Goal: Task Accomplishment & Management: Manage account settings

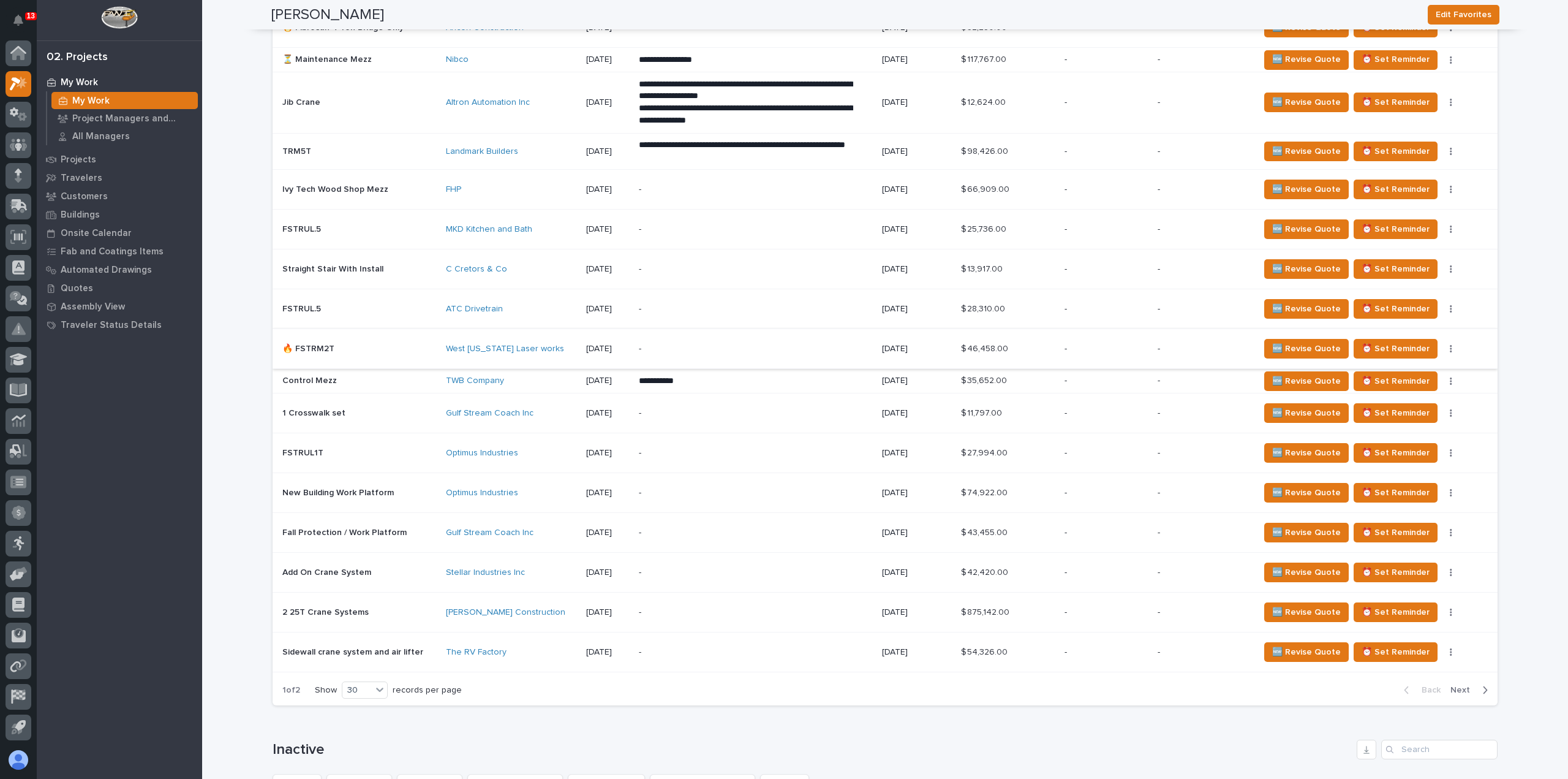
scroll to position [1164, 0]
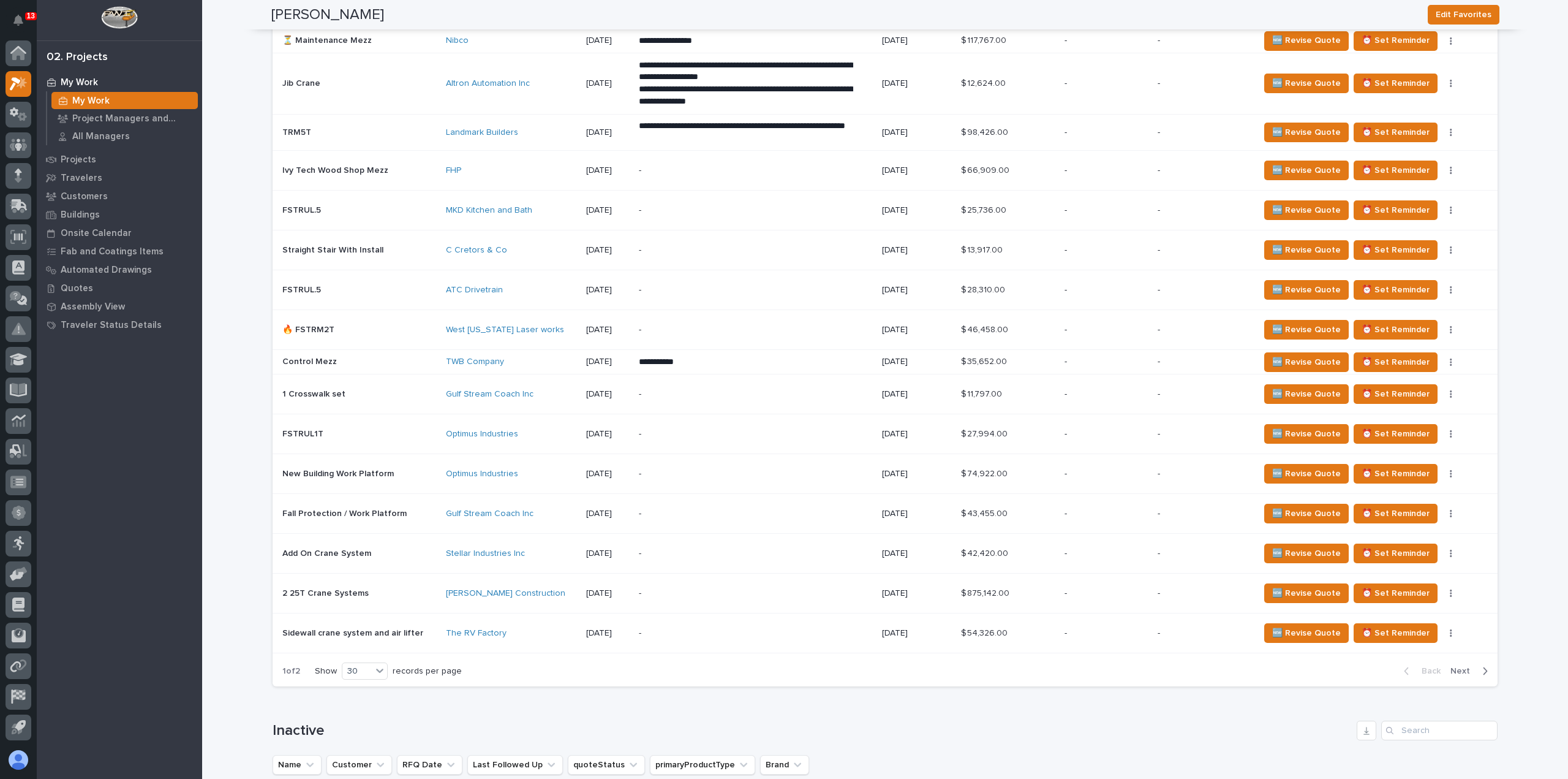
click at [1453, 666] on span "Next" at bounding box center [1463, 671] width 27 height 11
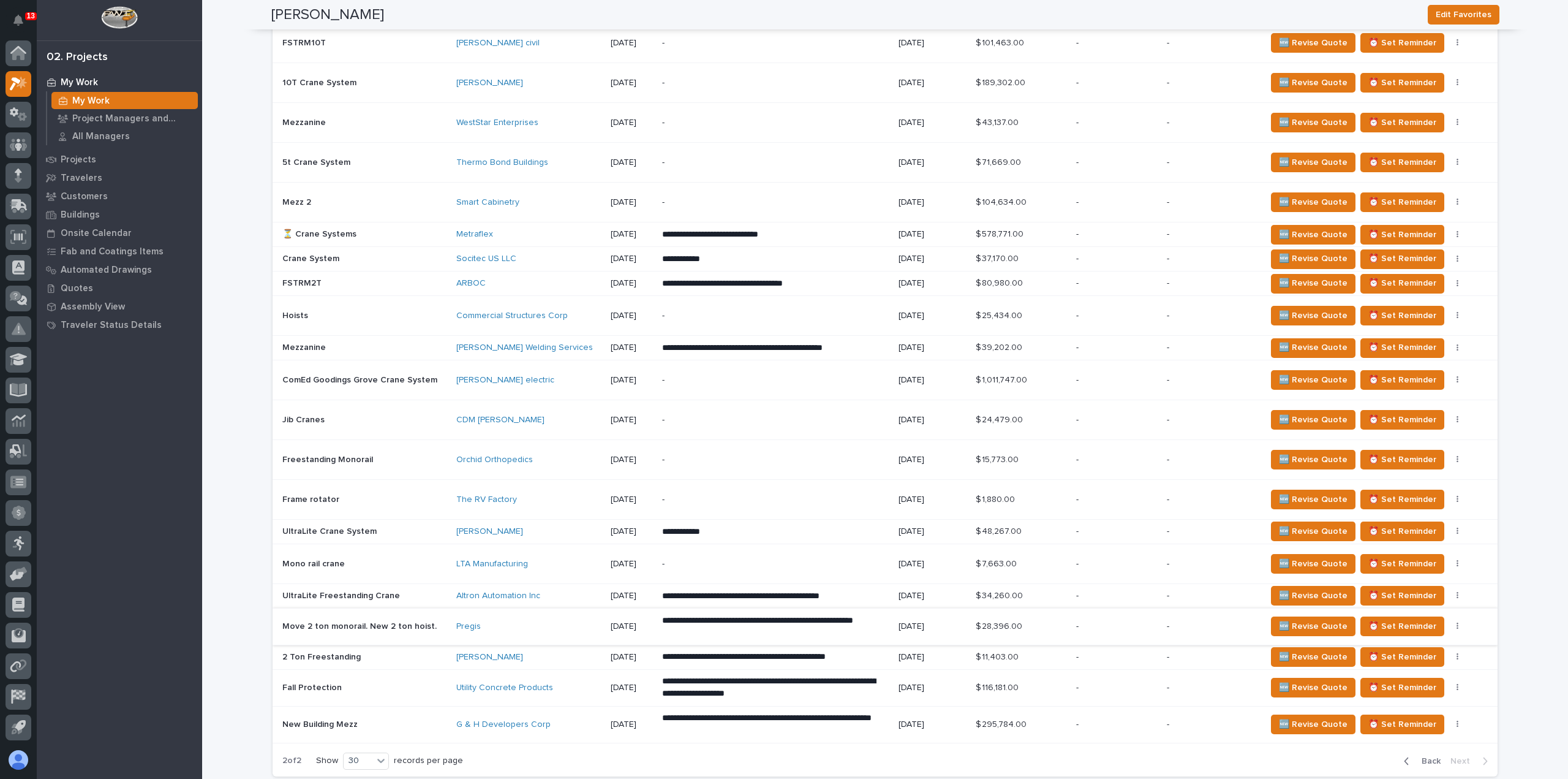
scroll to position [940, 0]
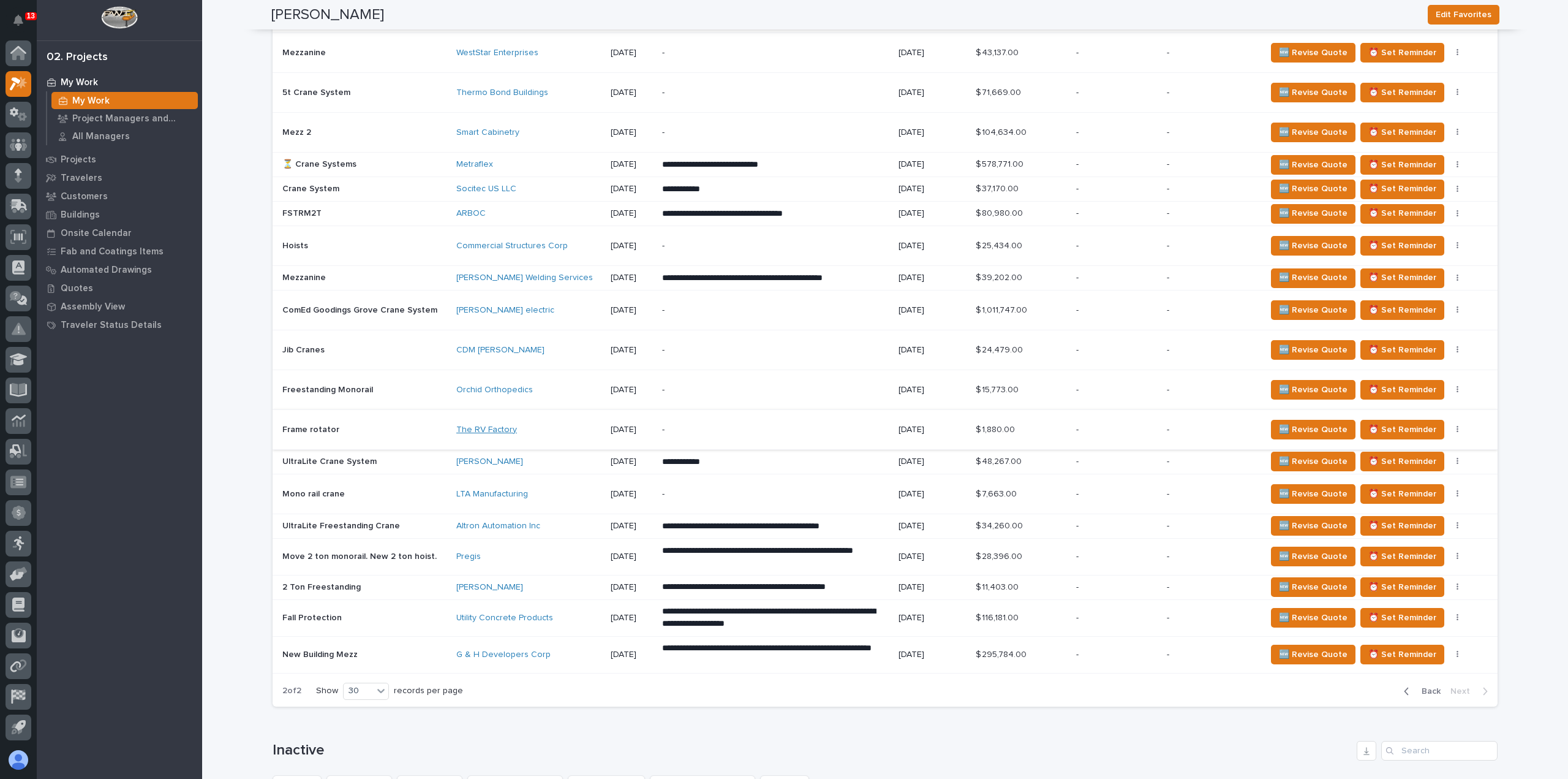
click at [493, 426] on link "The RV Factory" at bounding box center [487, 429] width 61 height 11
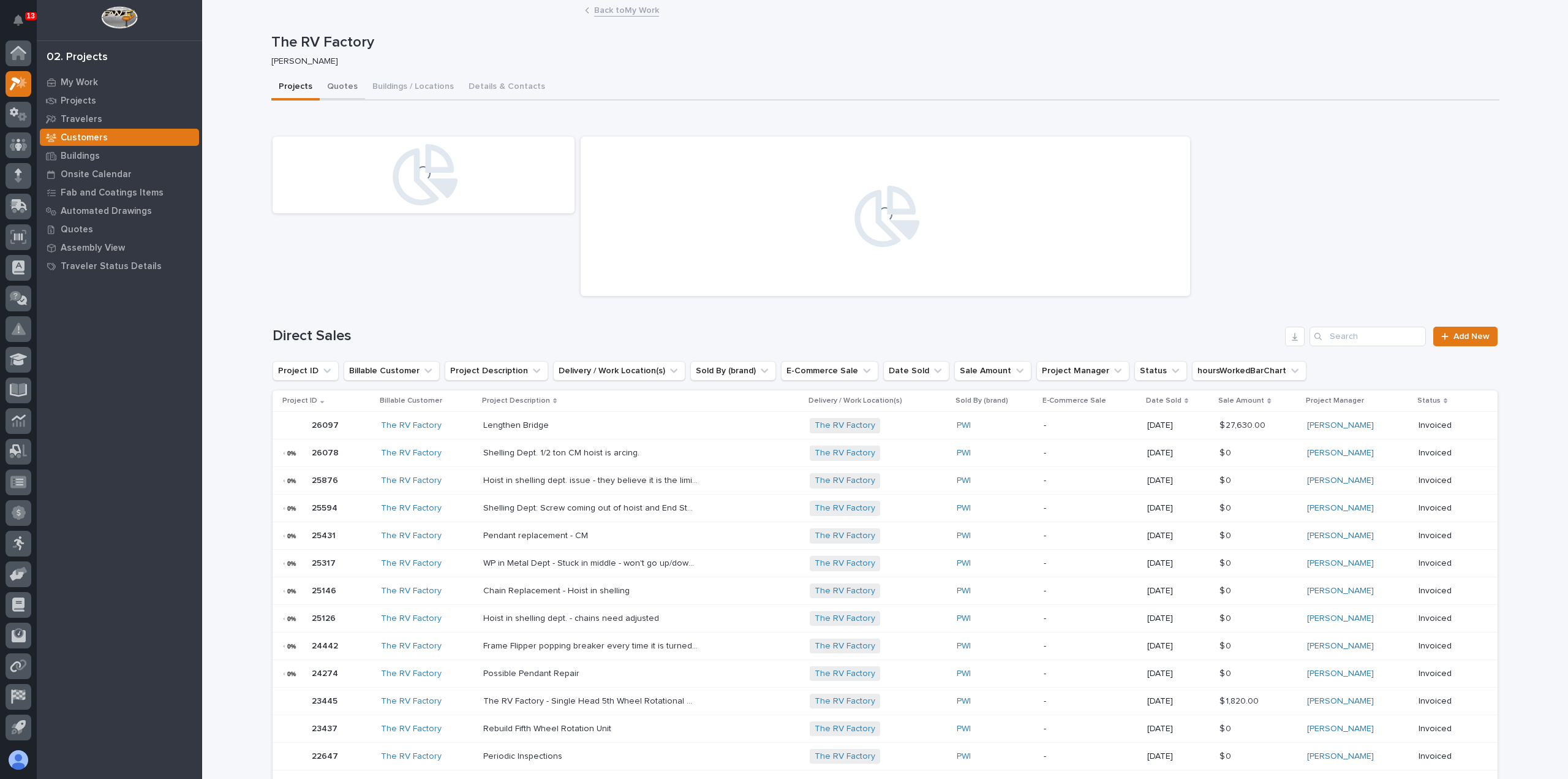
click at [344, 88] on button "Quotes" at bounding box center [342, 88] width 45 height 26
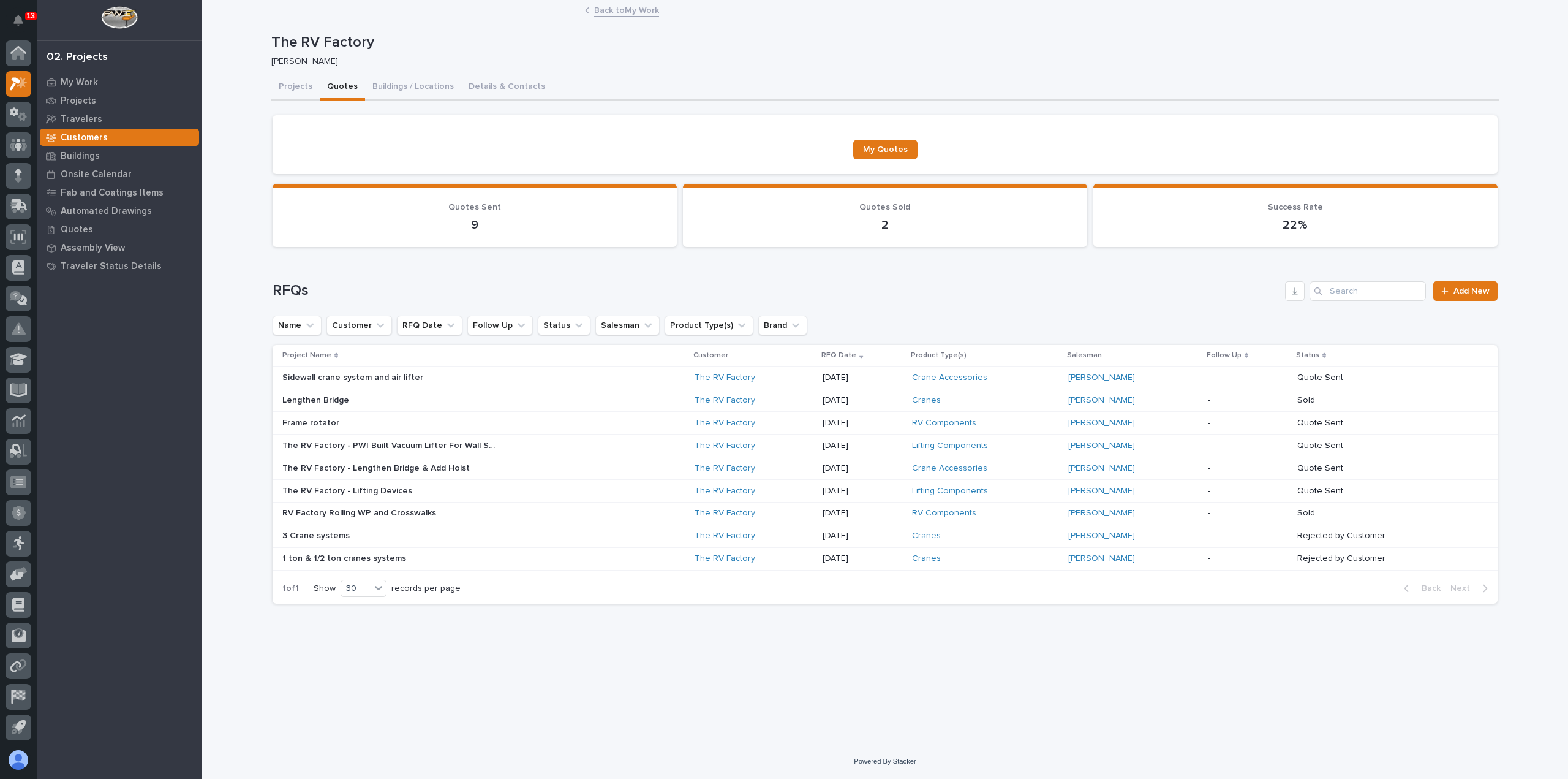
click at [541, 378] on div "Sidewall crane system and air lifter Sidewall crane system and air lifter" at bounding box center [484, 377] width 403 height 20
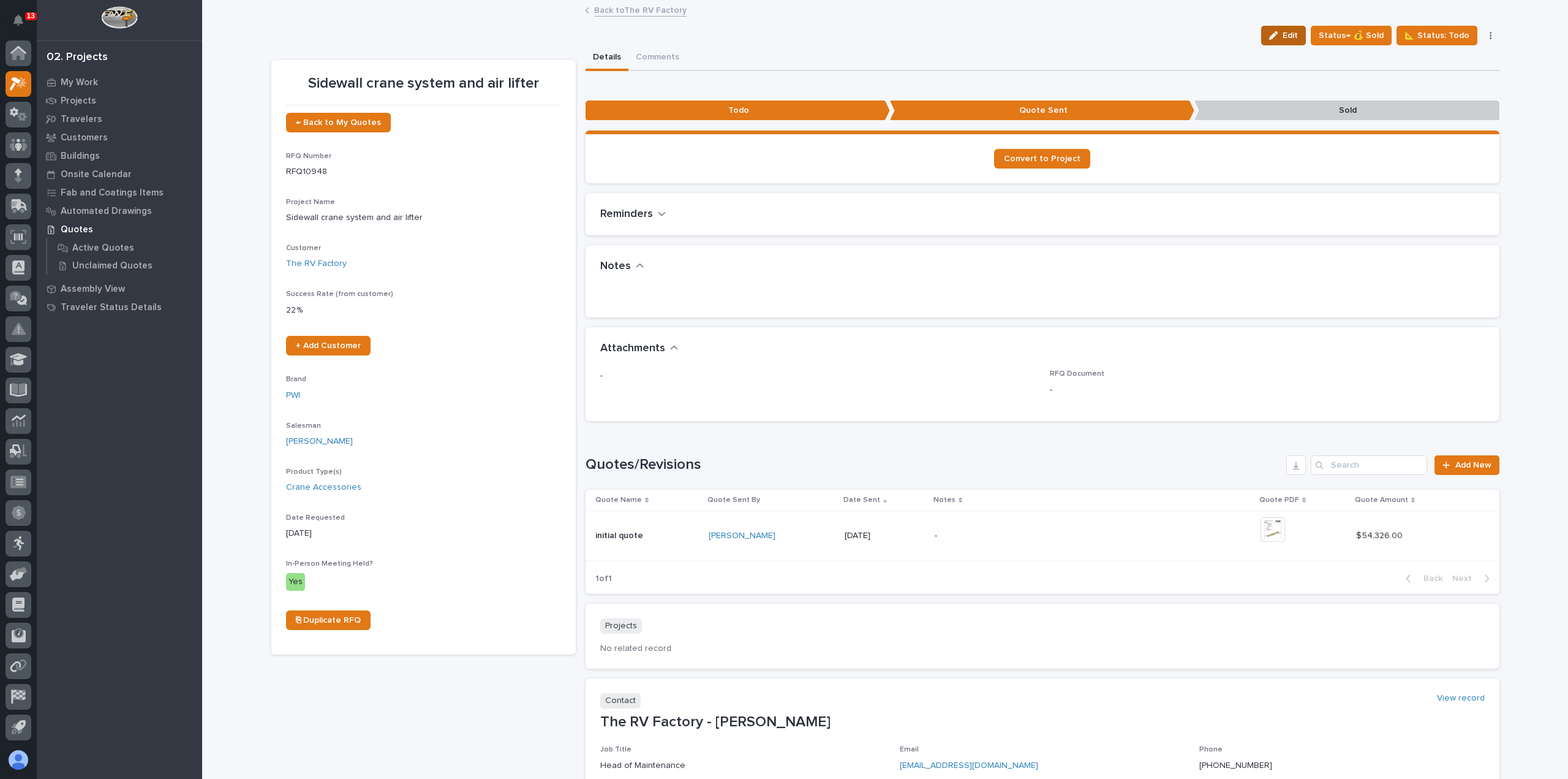
click at [1287, 37] on span "Edit" at bounding box center [1290, 35] width 15 height 11
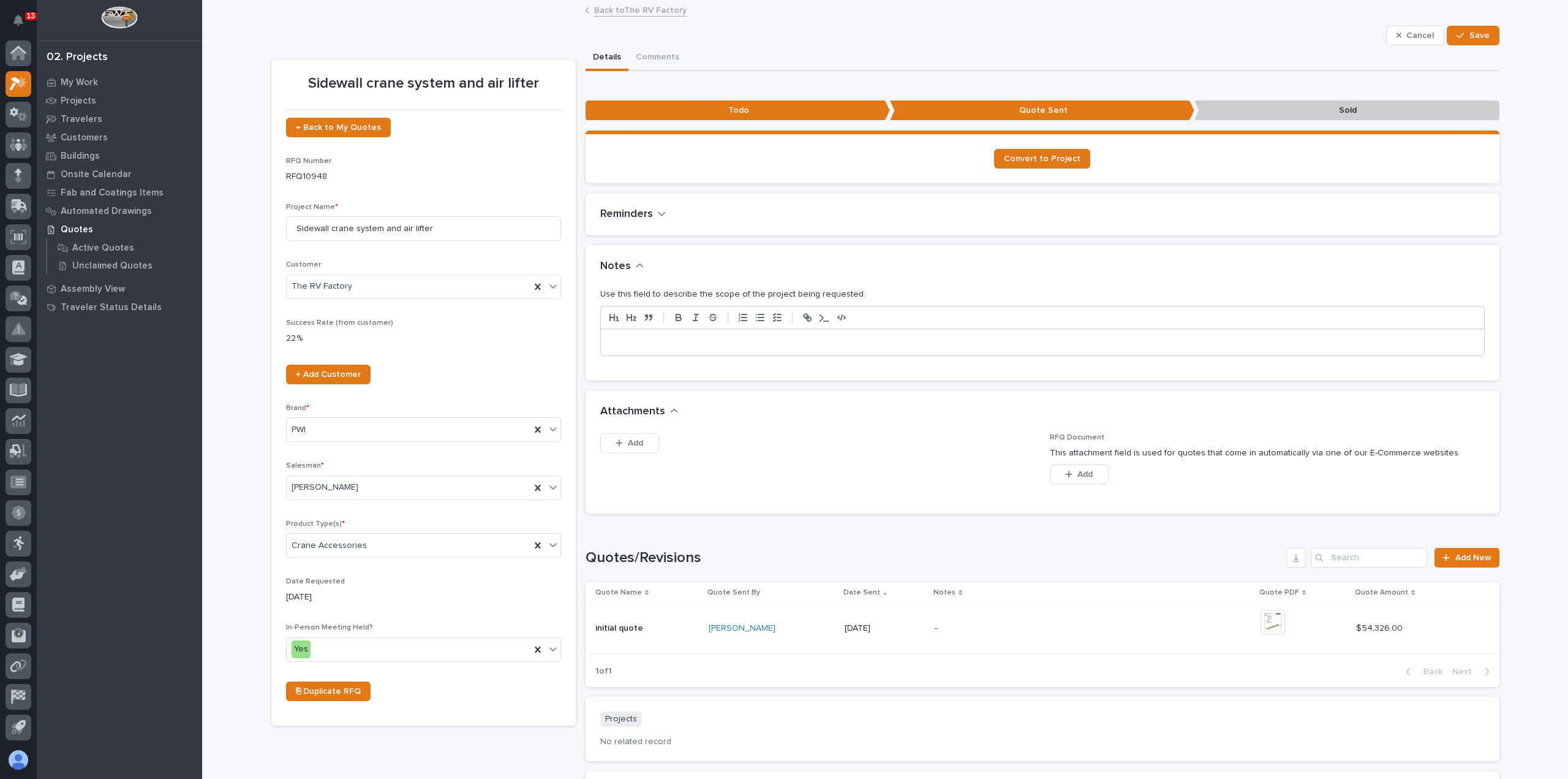
click at [607, 11] on link "Back to The RV Factory" at bounding box center [640, 9] width 92 height 14
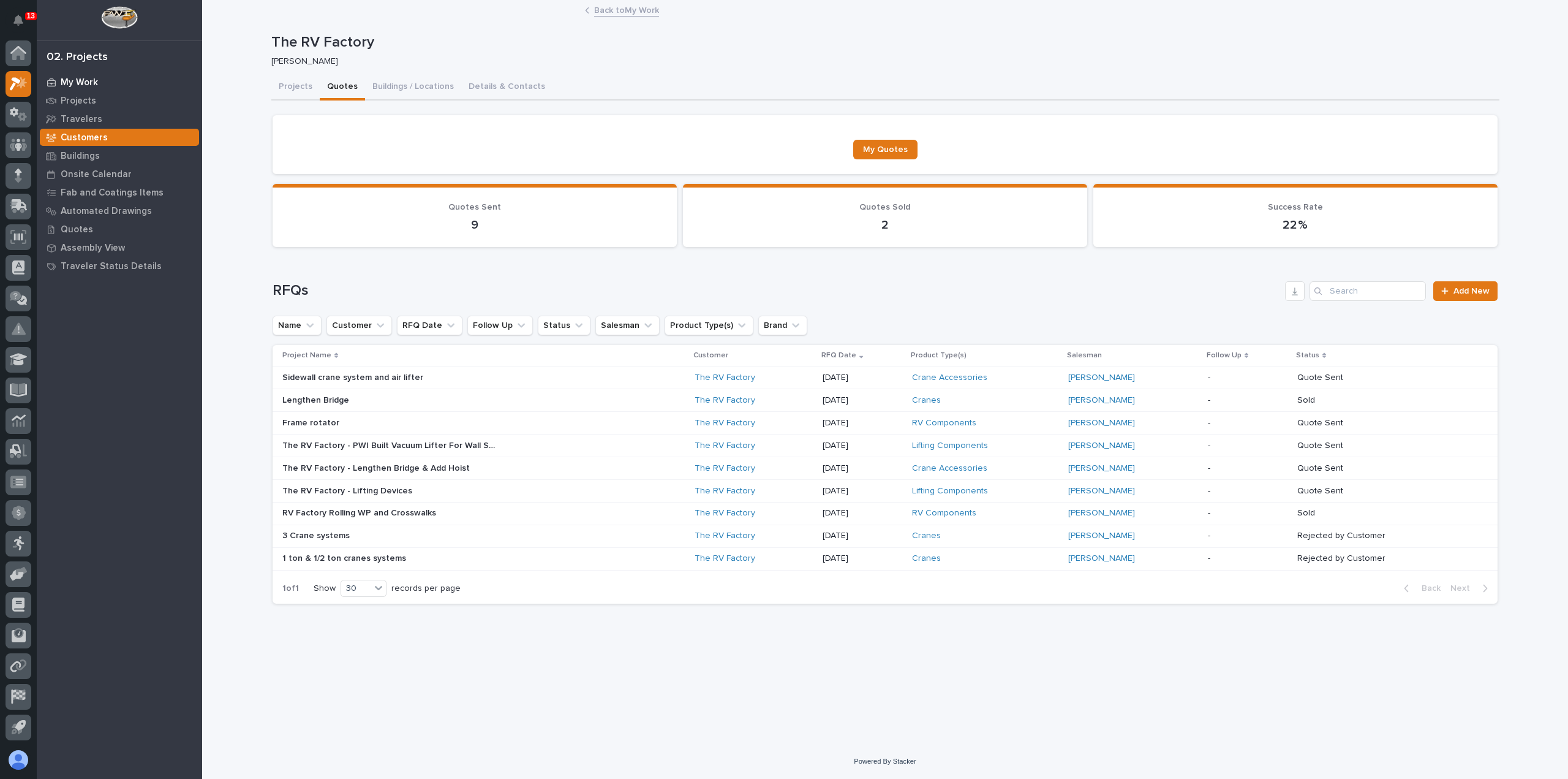
click at [104, 81] on div "My Work" at bounding box center [119, 82] width 159 height 17
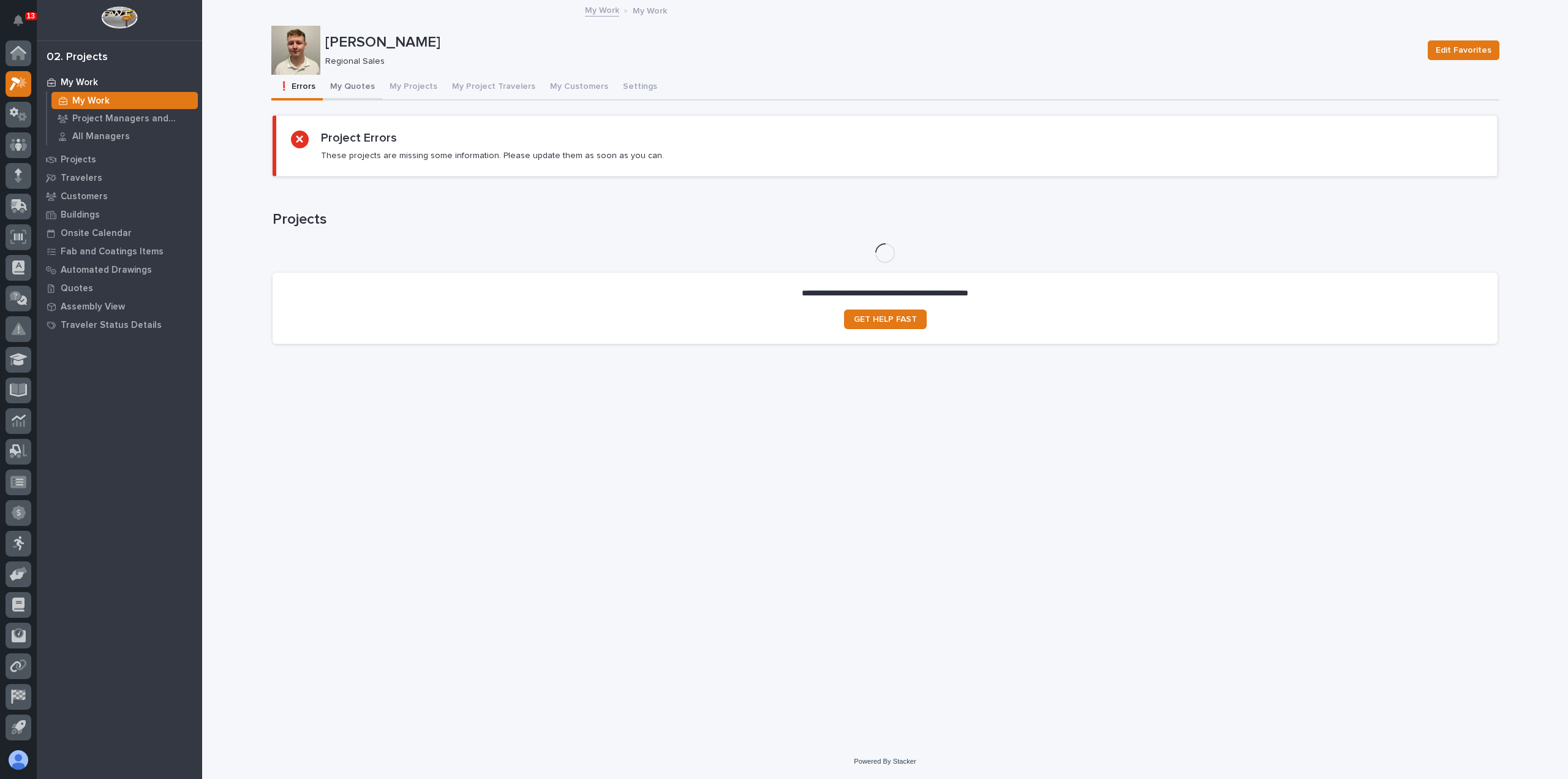
click at [339, 84] on button "My Quotes" at bounding box center [353, 88] width 59 height 26
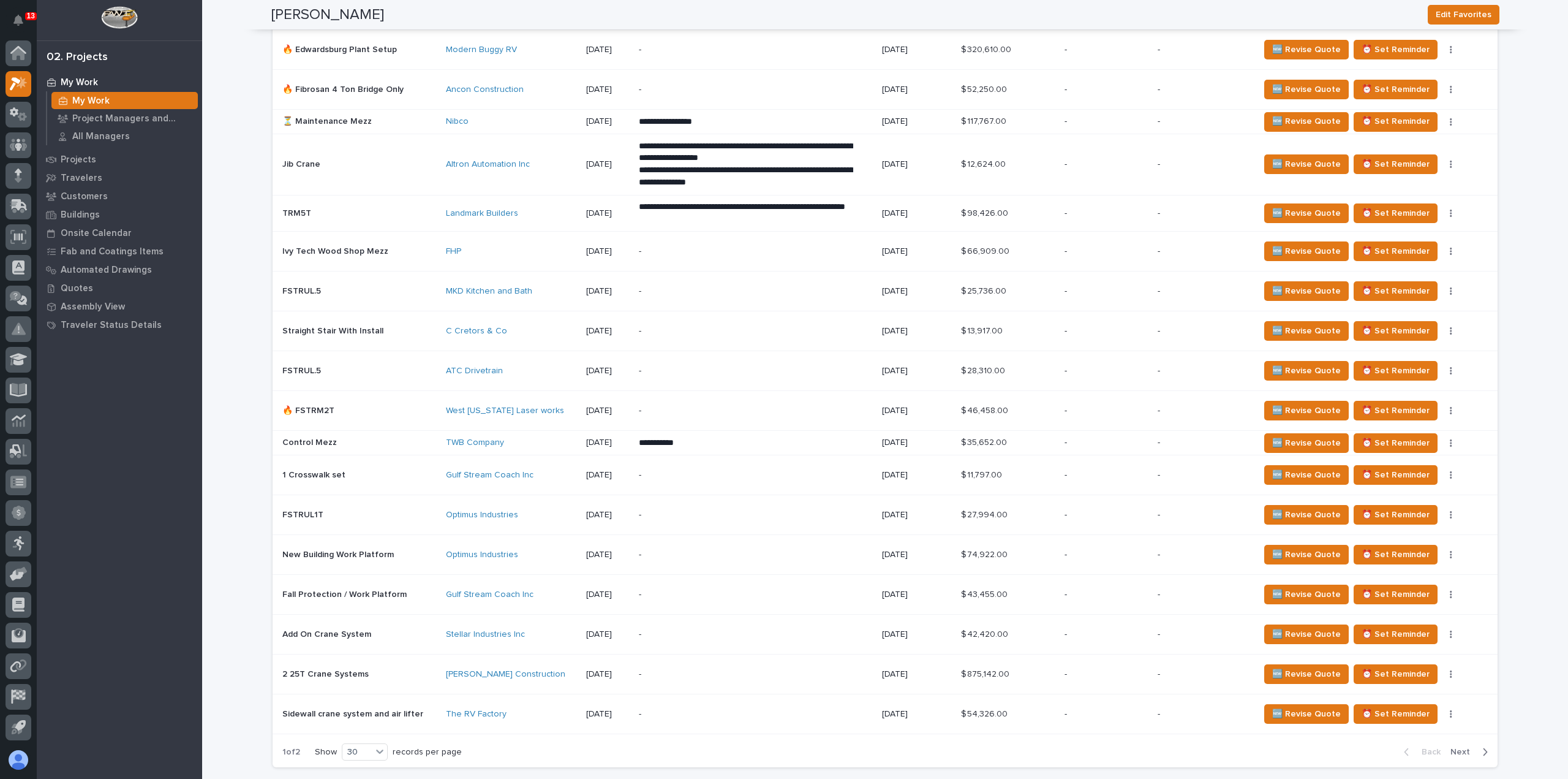
scroll to position [1102, 0]
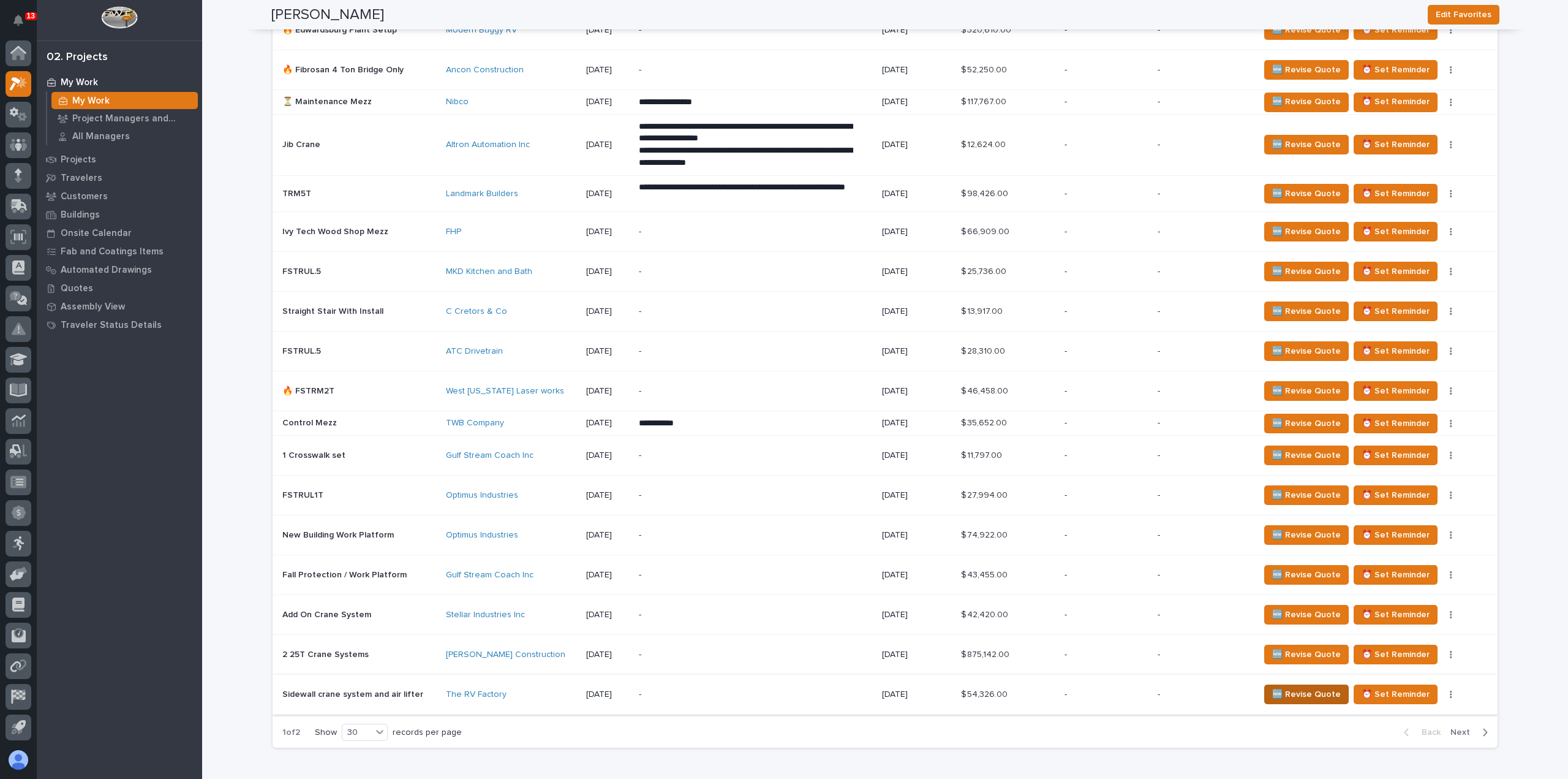
click at [1274, 690] on span "🆕 Revise Quote" at bounding box center [1306, 694] width 69 height 15
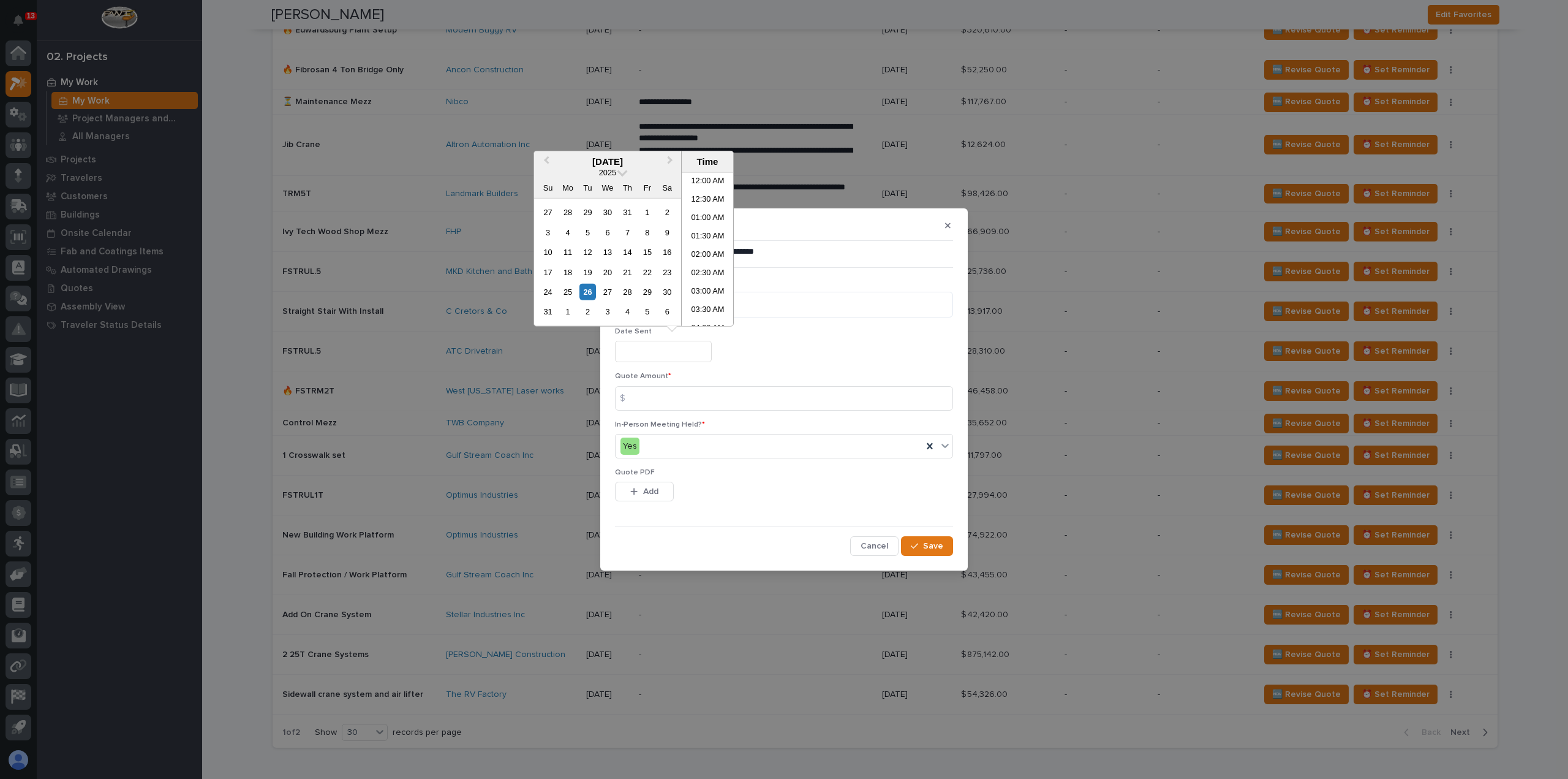
click at [660, 354] on input "text" at bounding box center [664, 351] width 97 height 22
click at [589, 291] on div "26" at bounding box center [587, 292] width 17 height 17
type input "**********"
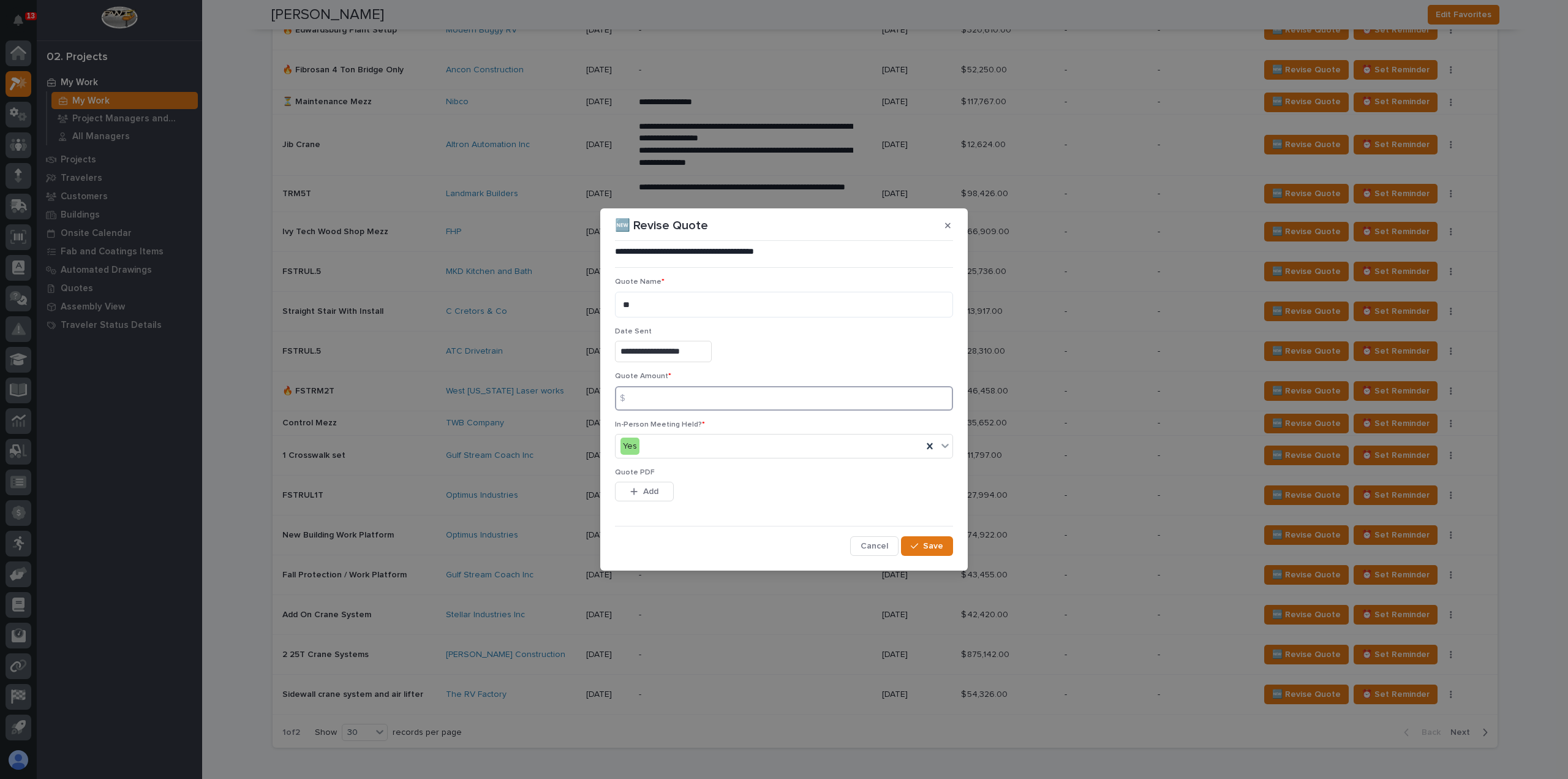
click at [672, 402] on input at bounding box center [784, 398] width 338 height 25
click at [694, 400] on input at bounding box center [784, 398] width 338 height 25
type input "57449"
click at [651, 491] on span "Add" at bounding box center [650, 491] width 15 height 11
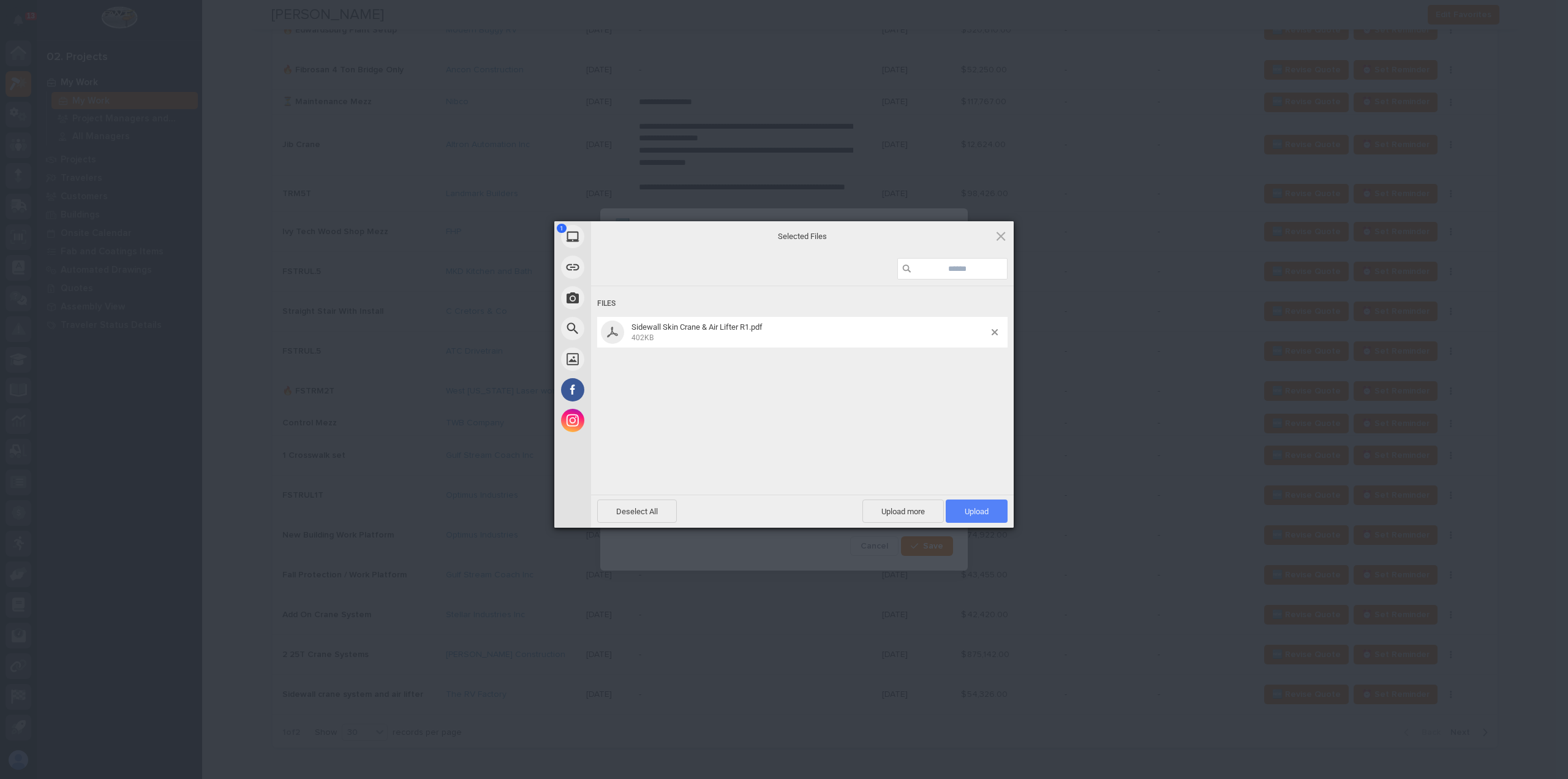
click at [988, 516] on span "Upload 1" at bounding box center [976, 511] width 62 height 24
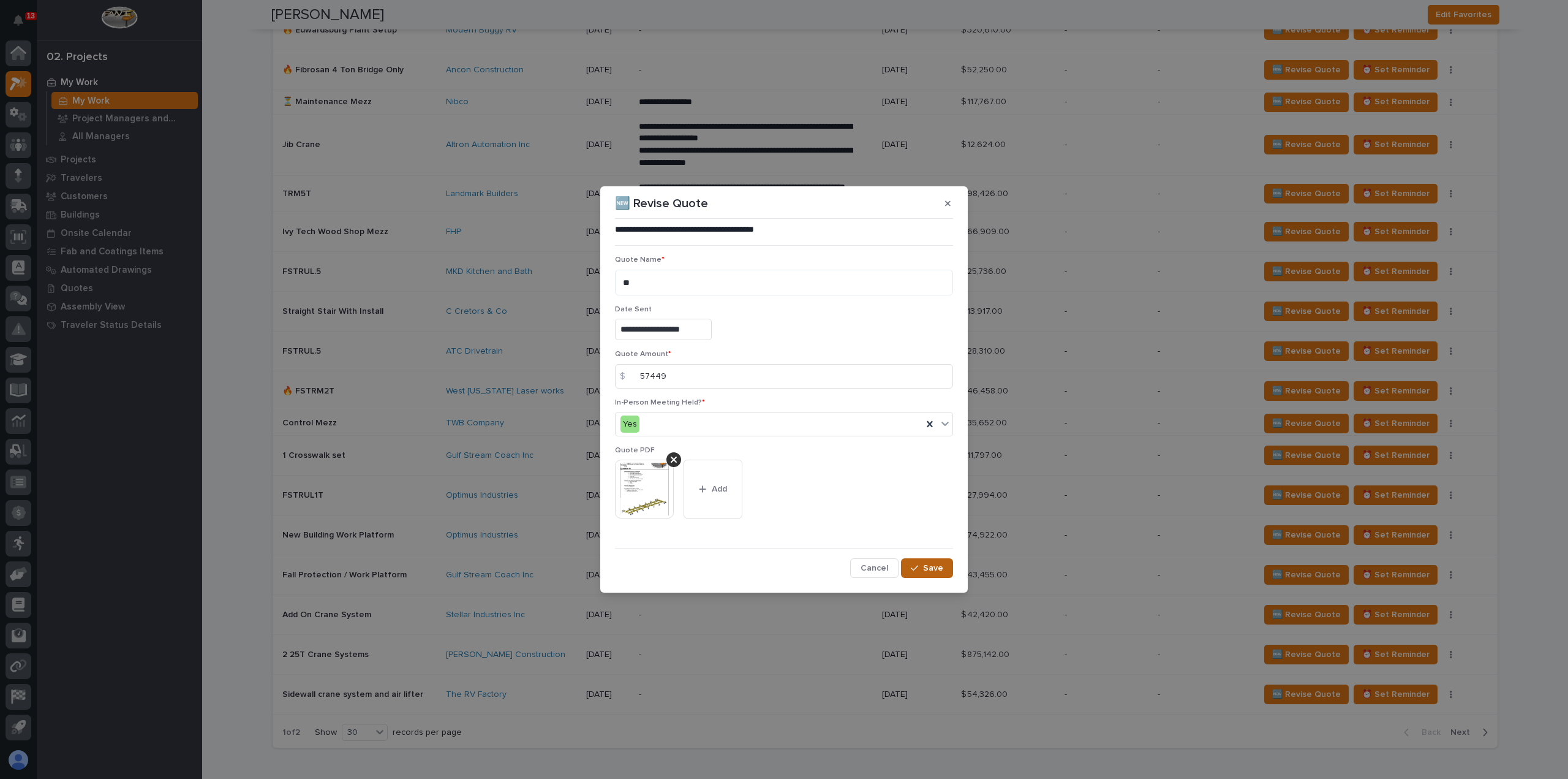
click at [921, 569] on div "button" at bounding box center [917, 568] width 12 height 9
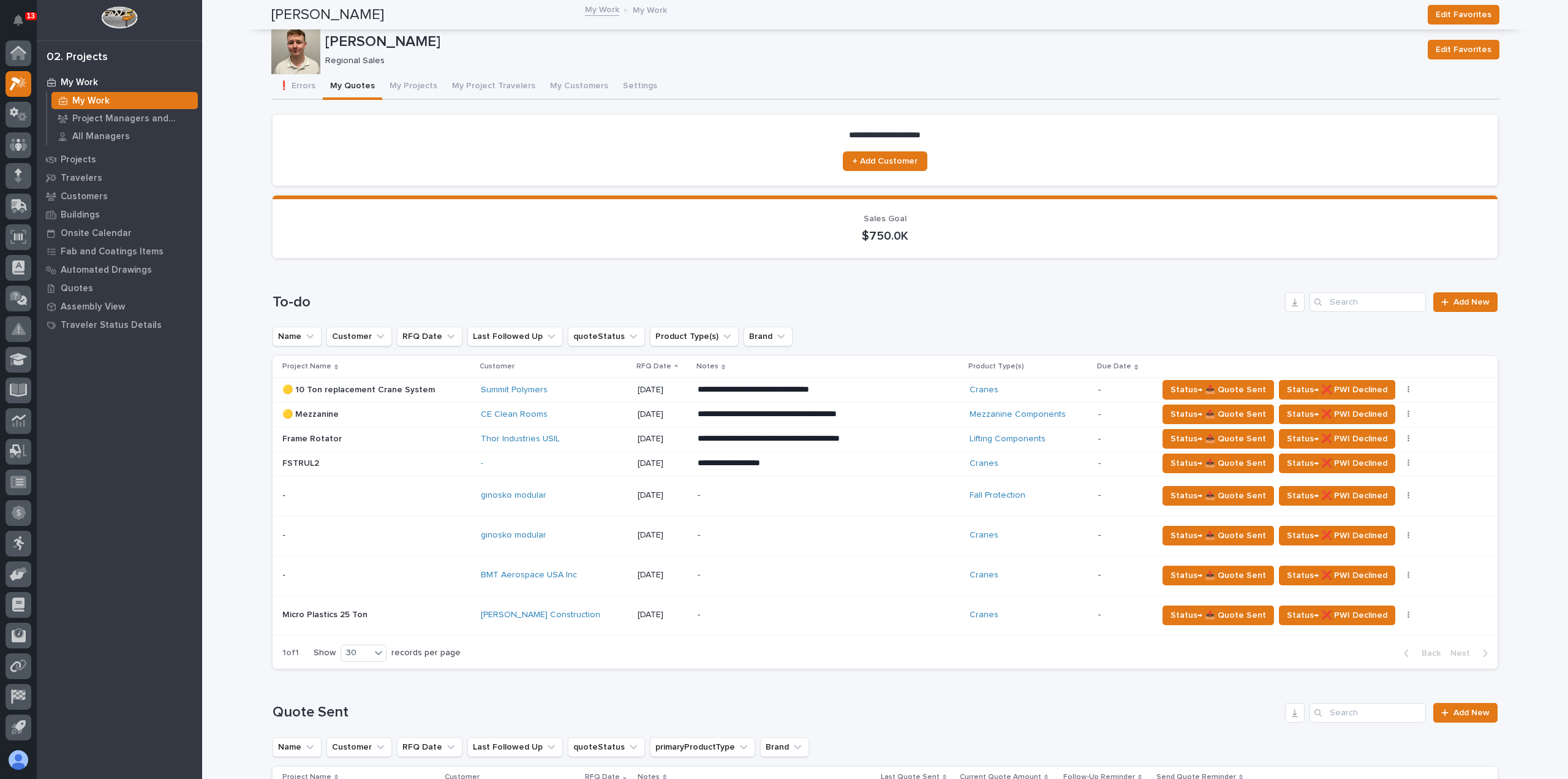
scroll to position [0, 0]
click at [413, 95] on button "My Projects" at bounding box center [413, 88] width 63 height 26
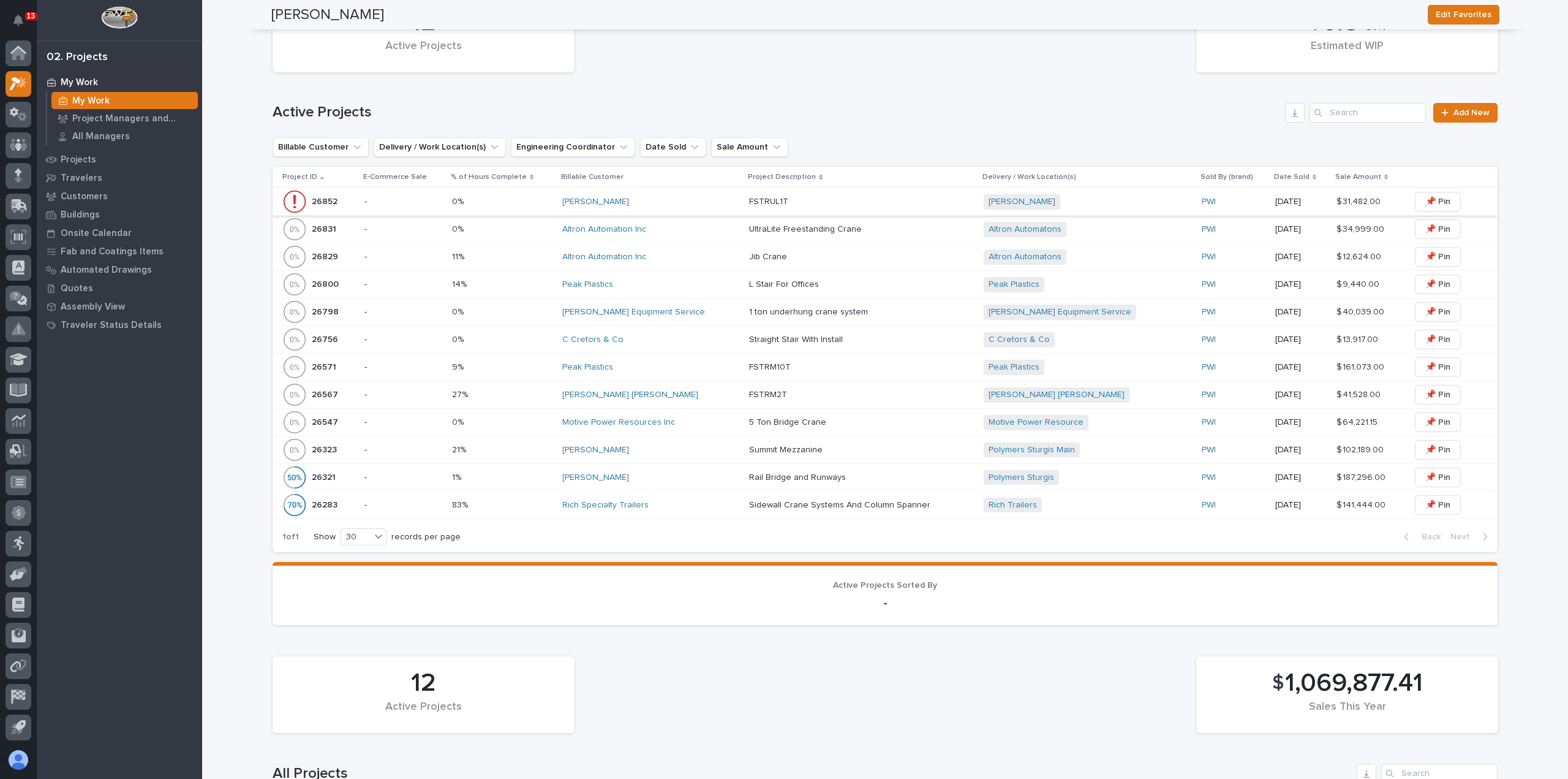
scroll to position [490, 0]
click at [696, 476] on div "[PERSON_NAME]" at bounding box center [651, 476] width 177 height 11
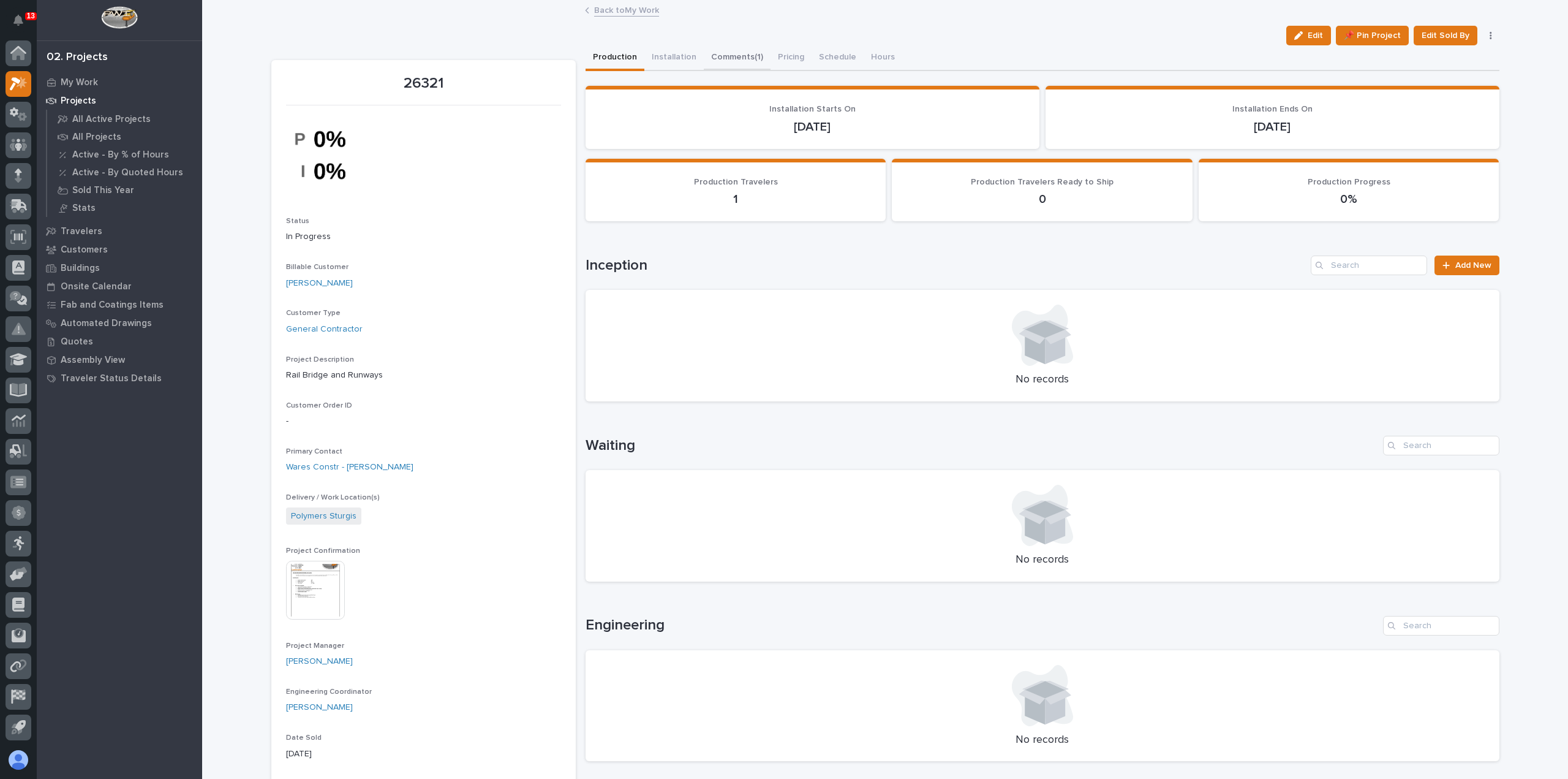
click at [707, 52] on button "Comments (1)" at bounding box center [737, 58] width 67 height 26
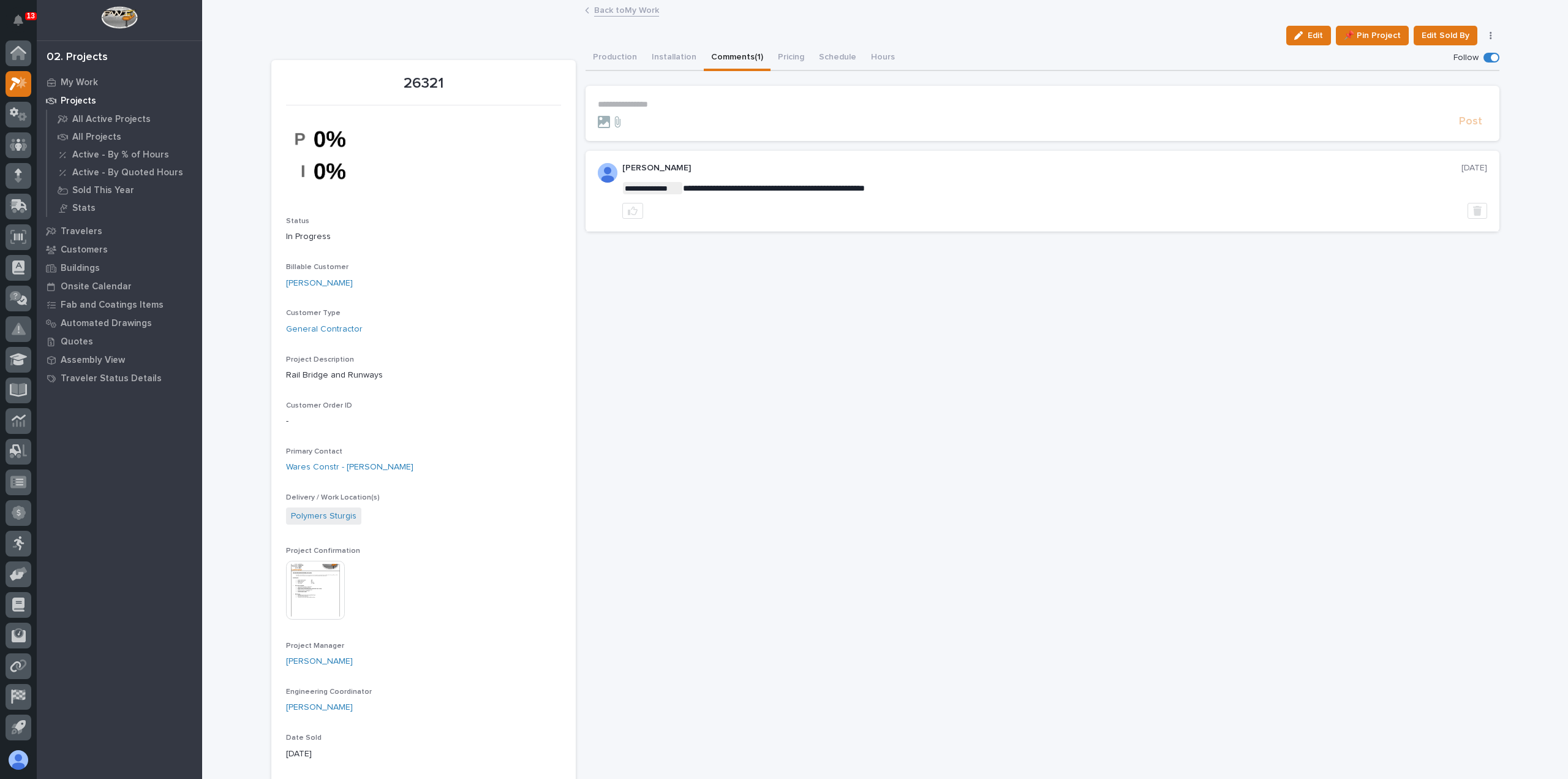
click at [702, 100] on p "**********" at bounding box center [1042, 104] width 889 height 11
click at [616, 12] on link "Back to My Work" at bounding box center [626, 9] width 65 height 14
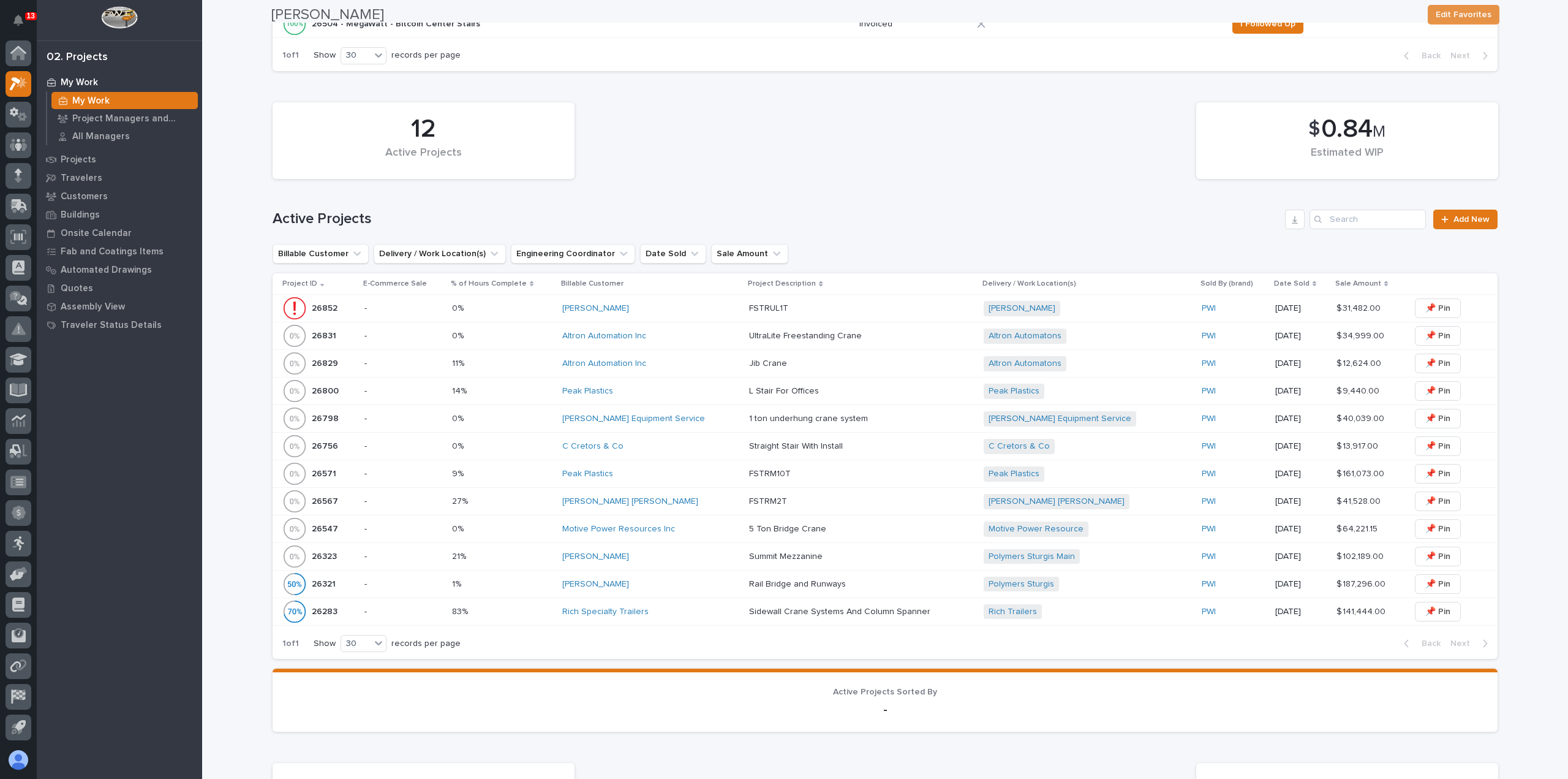
scroll to position [490, 0]
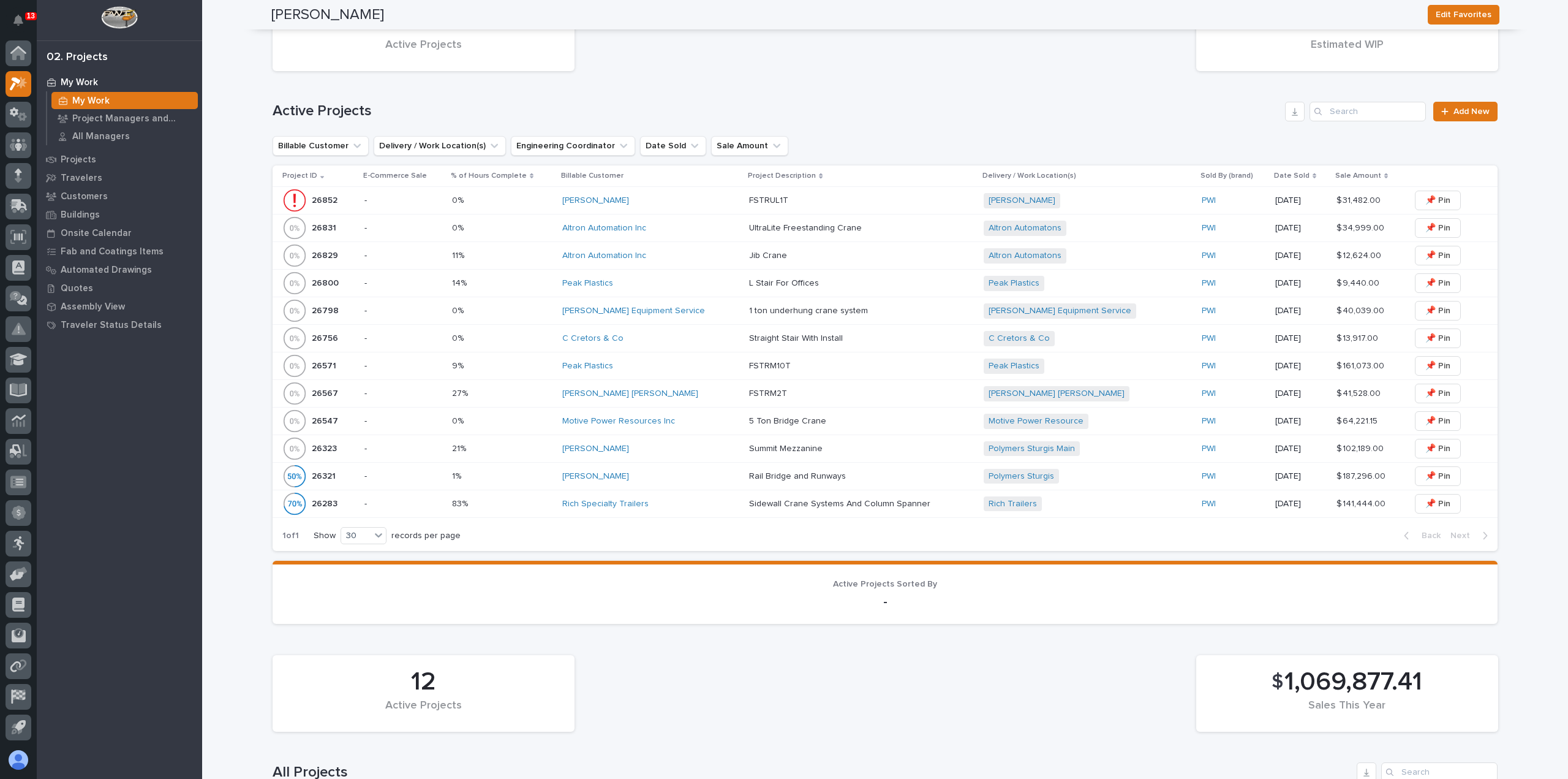
click at [692, 472] on div "[PERSON_NAME]" at bounding box center [651, 476] width 177 height 11
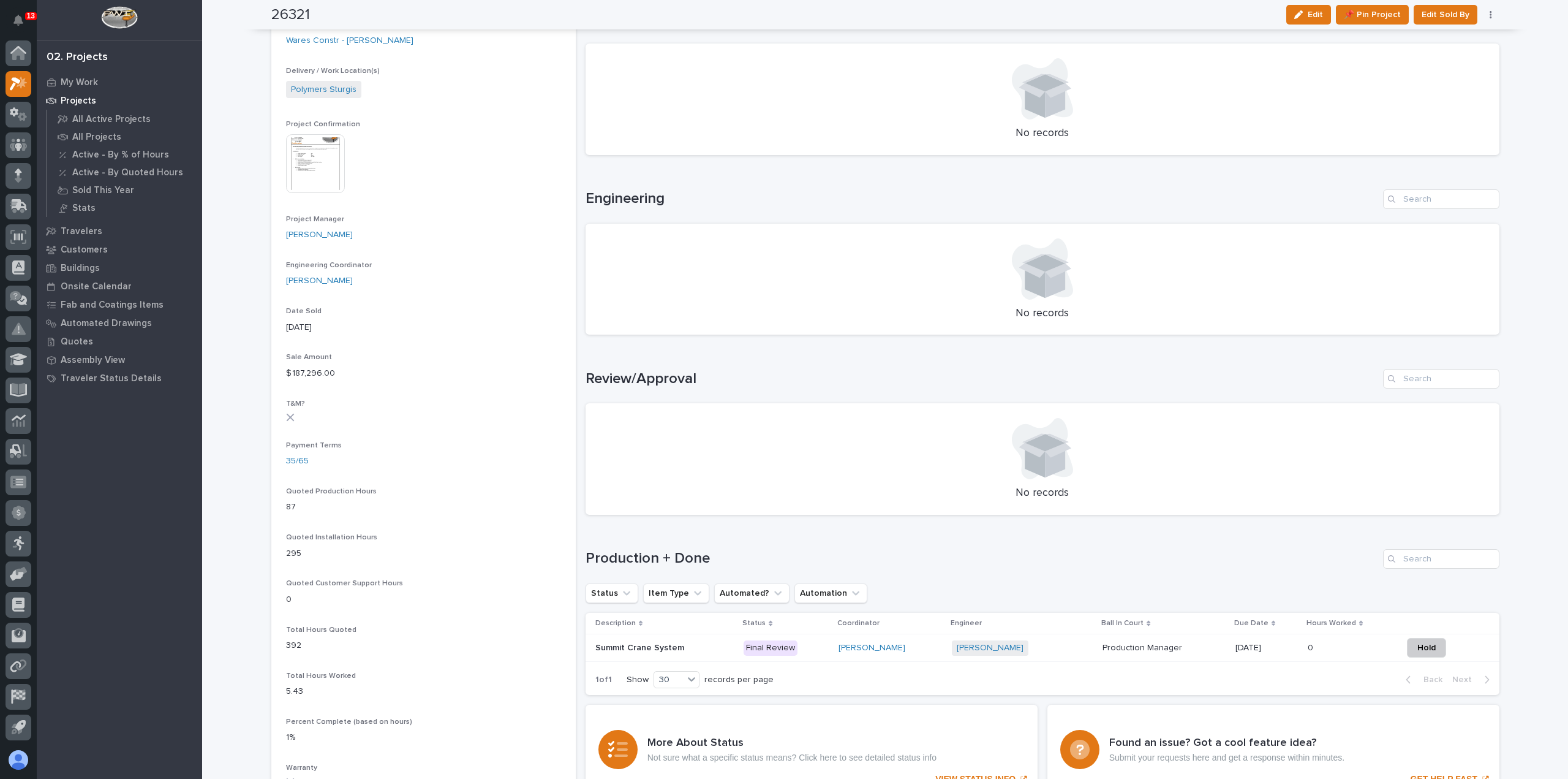
scroll to position [429, 0]
click at [811, 654] on div "Final Review" at bounding box center [786, 645] width 84 height 25
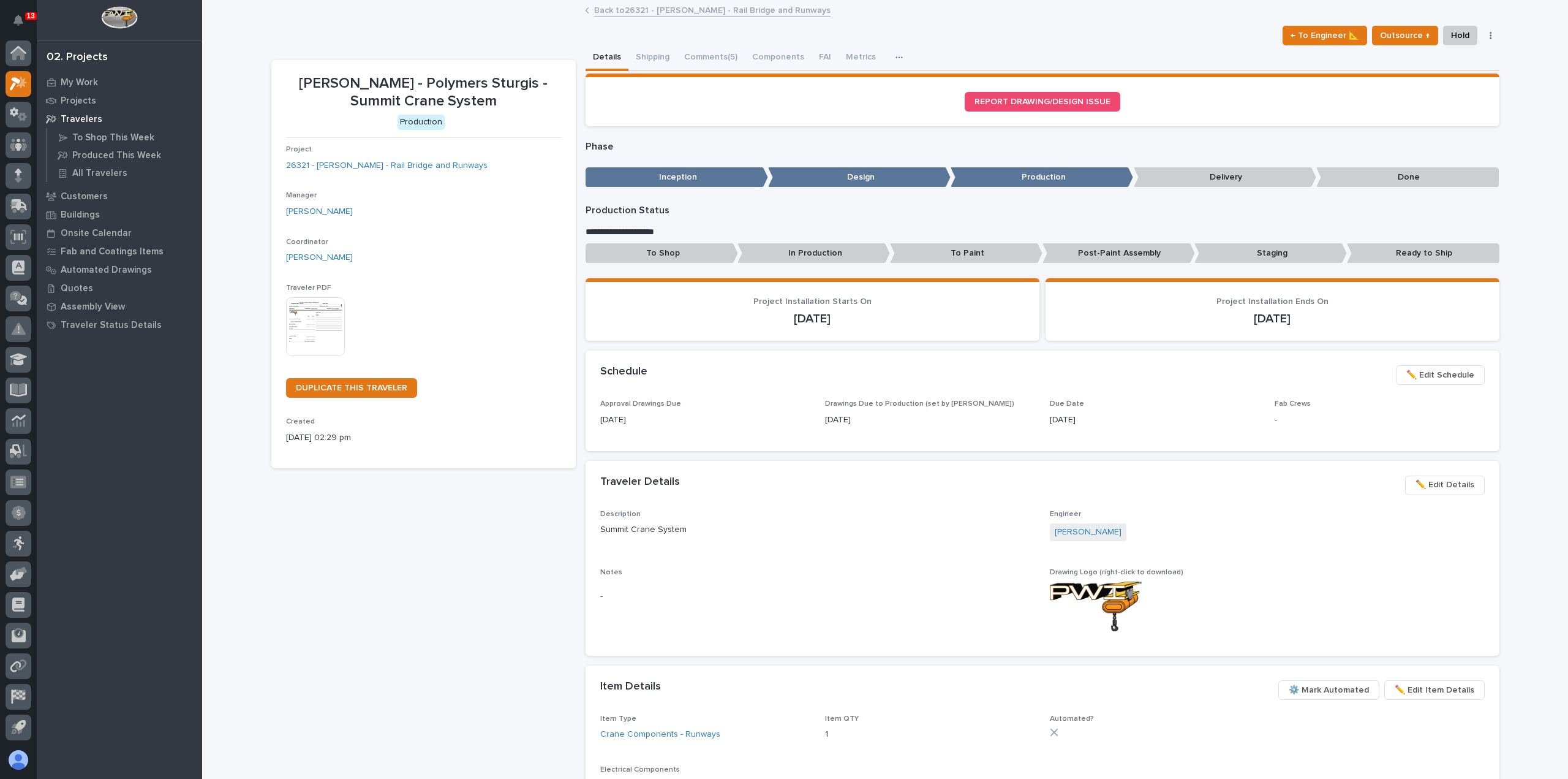
click at [647, 9] on link "Back to 26321 - [PERSON_NAME] - Rail Bridge and Runways" at bounding box center [712, 9] width 237 height 14
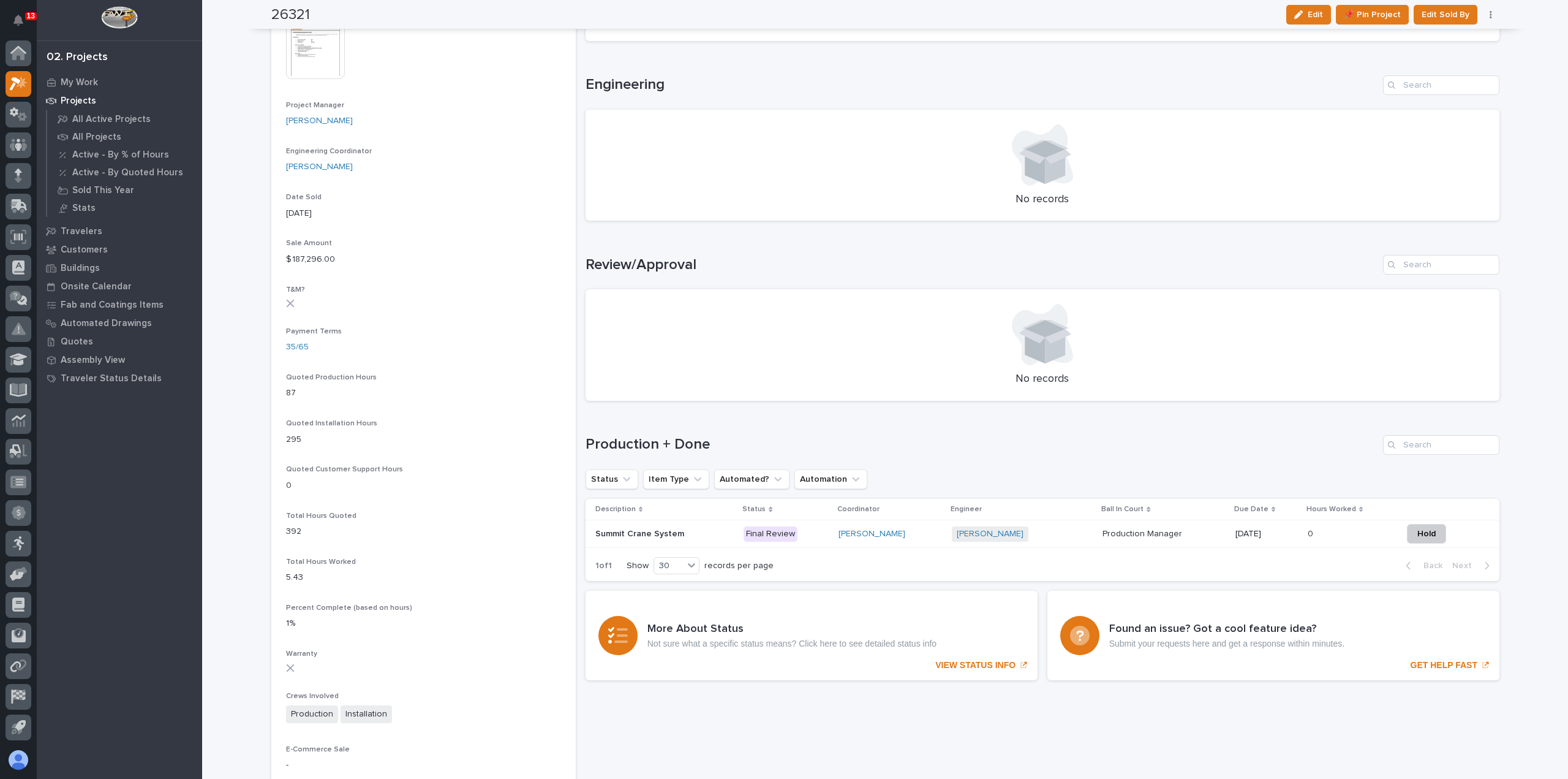
scroll to position [552, 0]
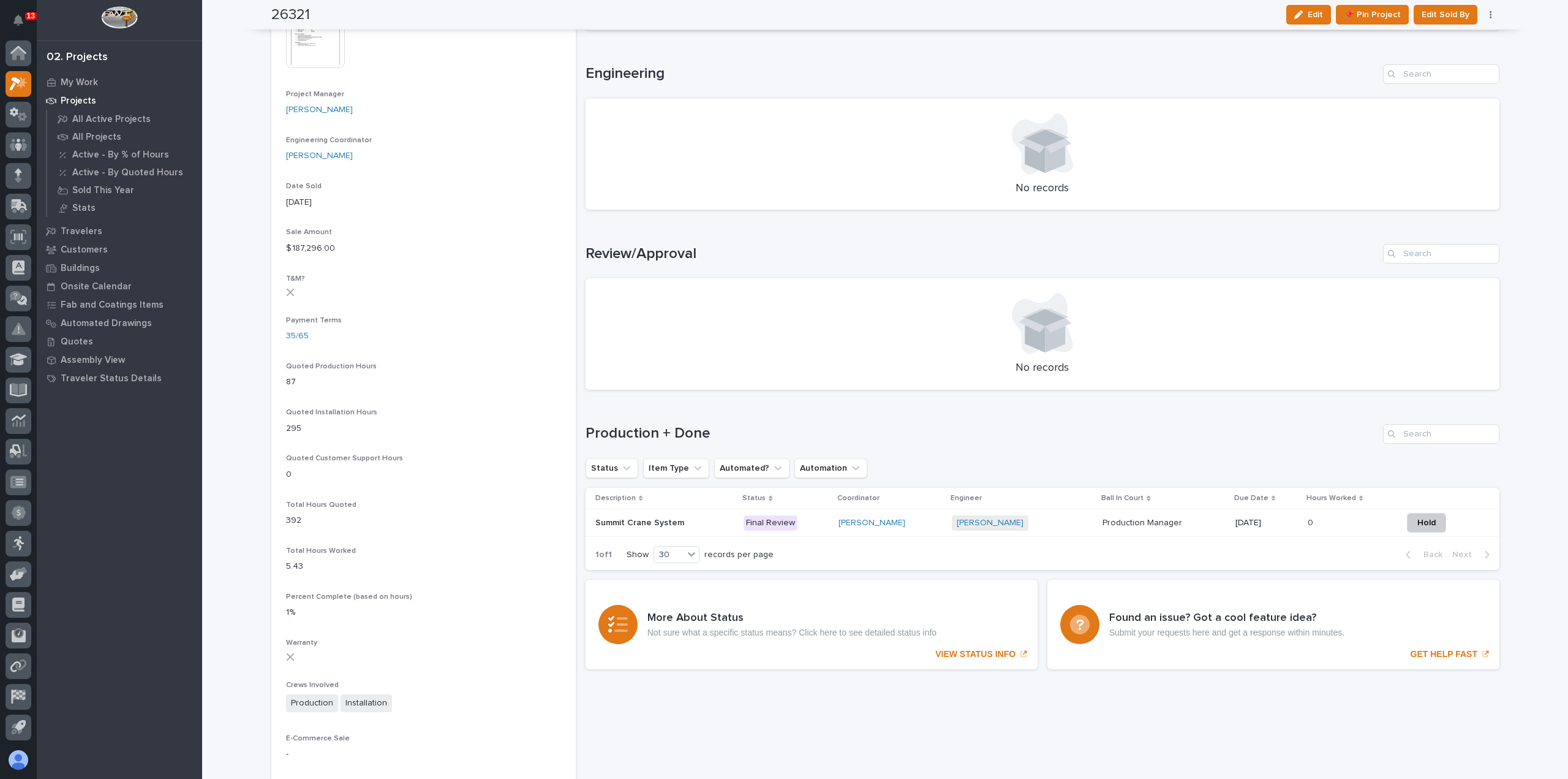
click at [1020, 527] on div "[PERSON_NAME] + 0" at bounding box center [1022, 522] width 141 height 15
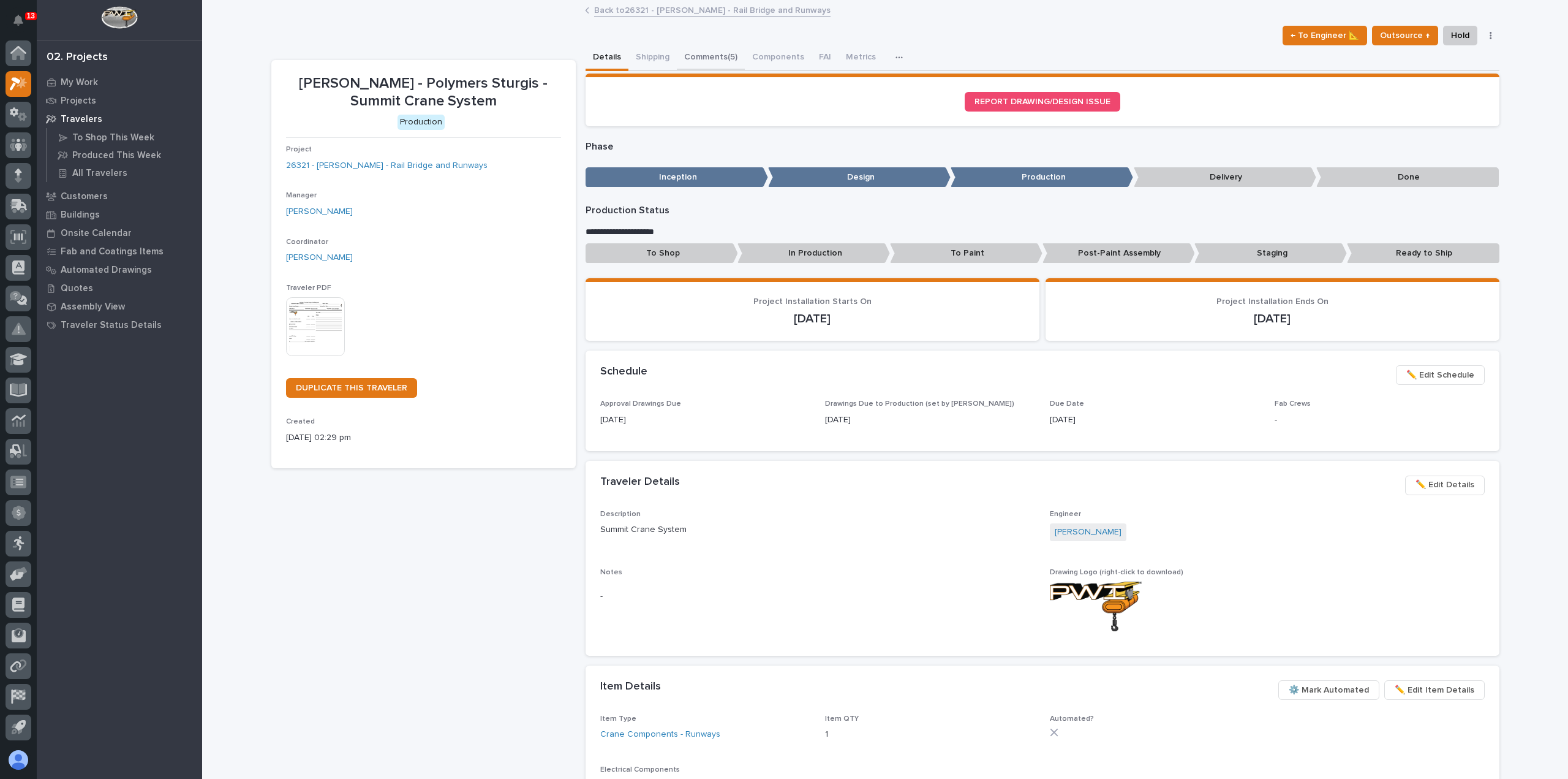
click at [704, 53] on button "Comments (5)" at bounding box center [711, 58] width 68 height 26
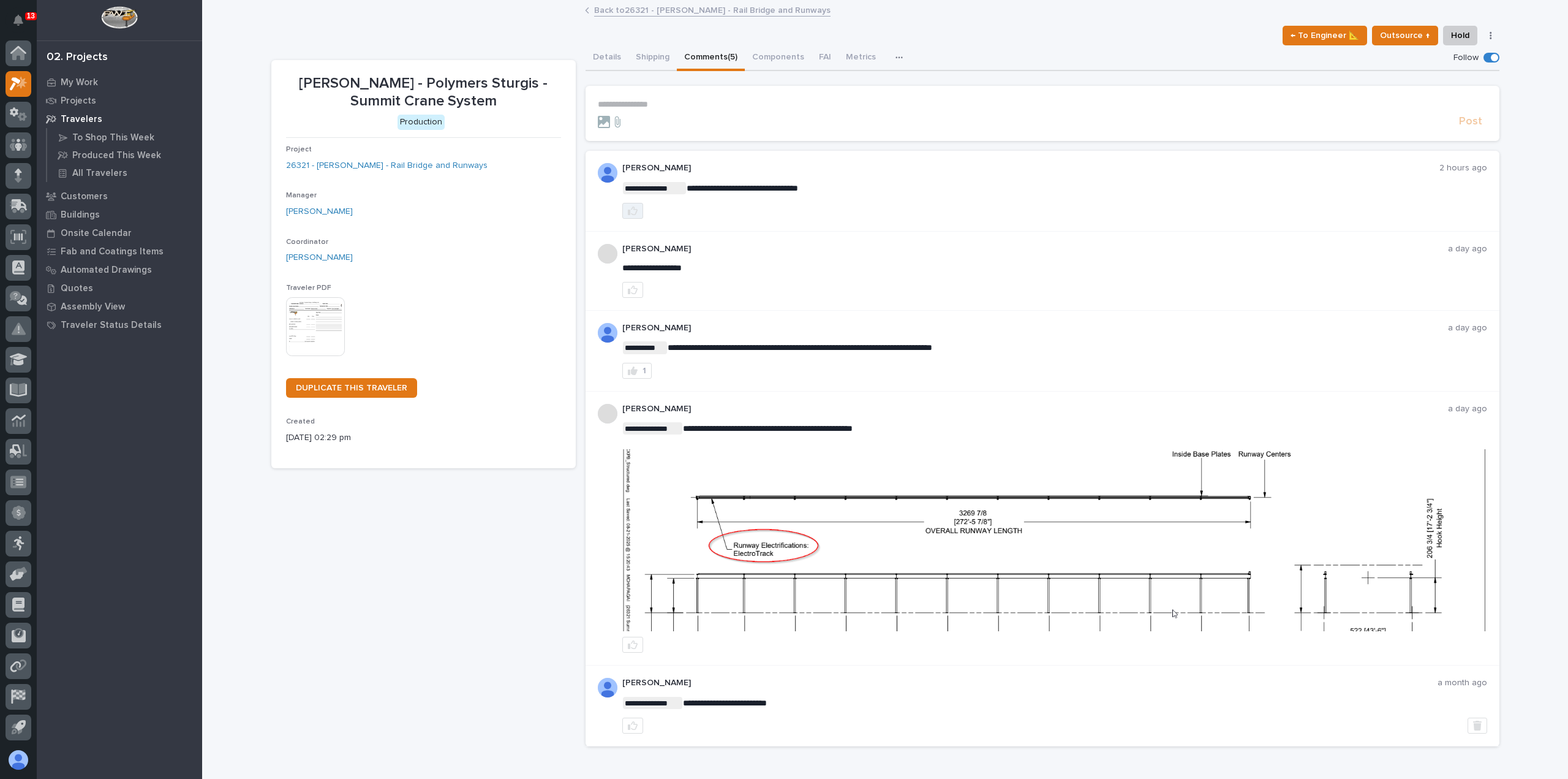
click at [628, 214] on icon "button" at bounding box center [633, 211] width 10 height 9
click at [653, 94] on section "**********" at bounding box center [1042, 113] width 914 height 55
click at [654, 103] on p "**********" at bounding box center [1042, 104] width 889 height 11
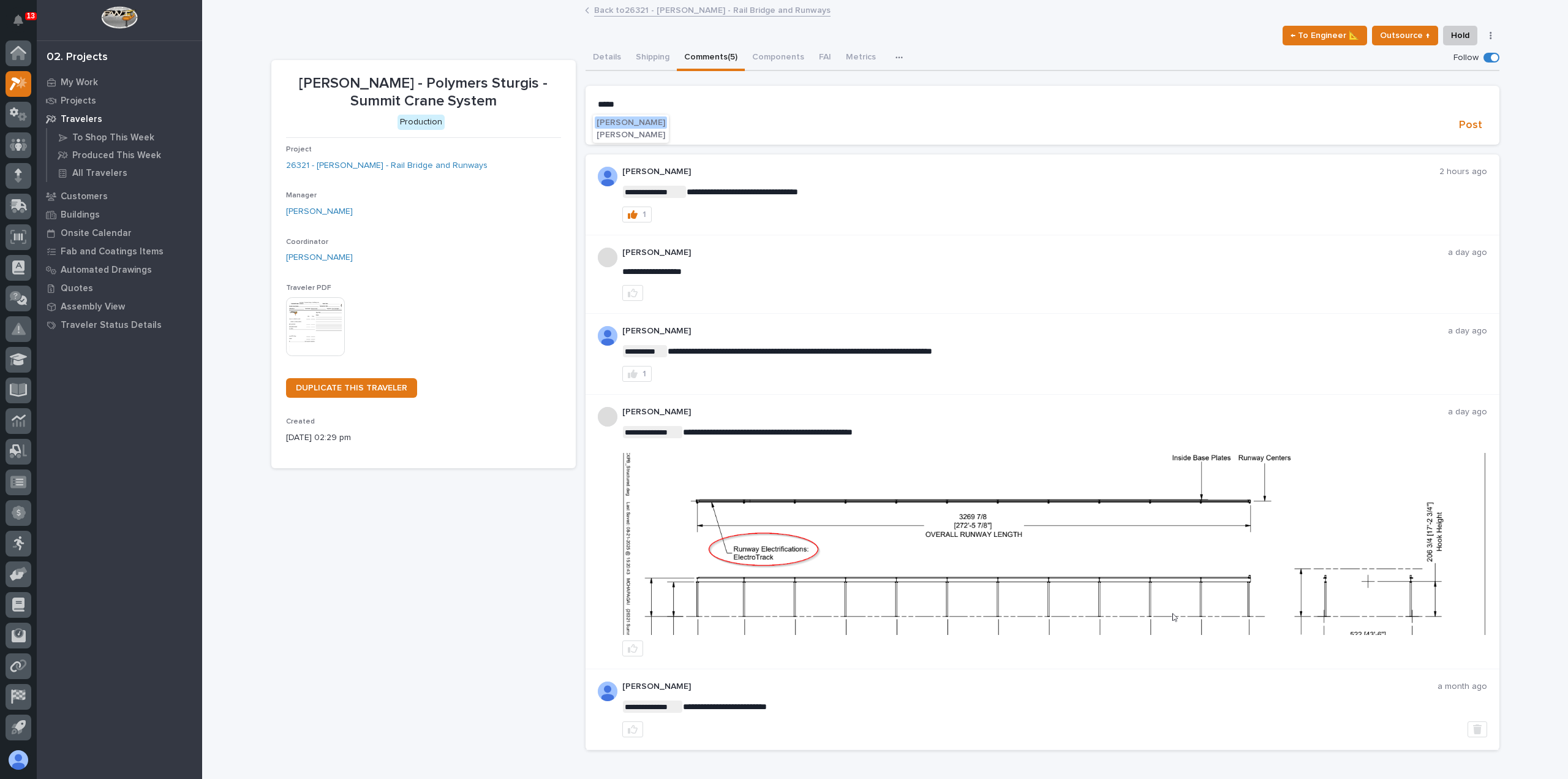
click at [631, 131] on span "[PERSON_NAME]" at bounding box center [631, 135] width 69 height 9
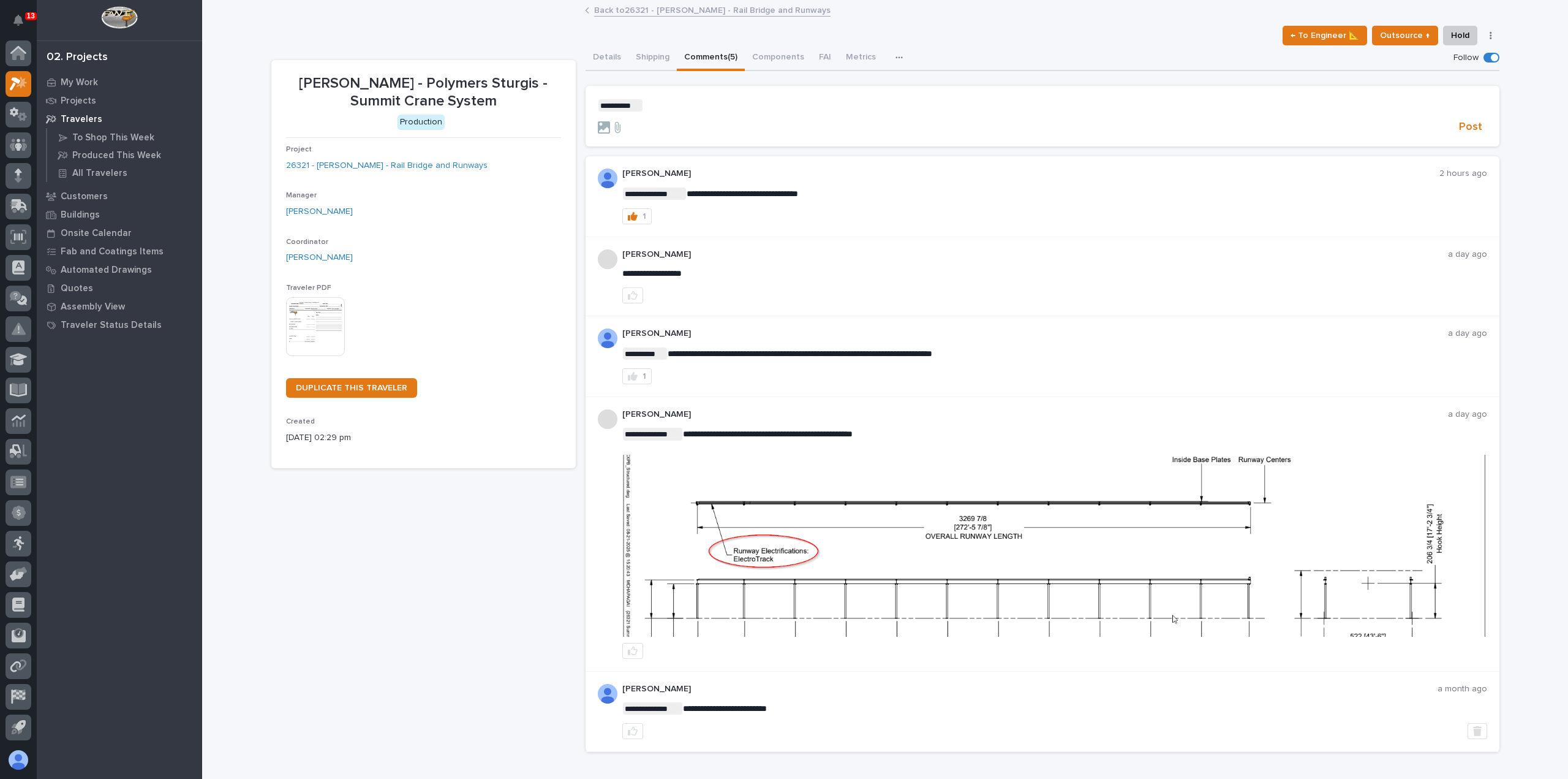
click at [675, 103] on p "﻿ * ********* ﻿ ﻿" at bounding box center [1042, 105] width 889 height 12
